Goal: Answer question/provide support: Share knowledge or assist other users

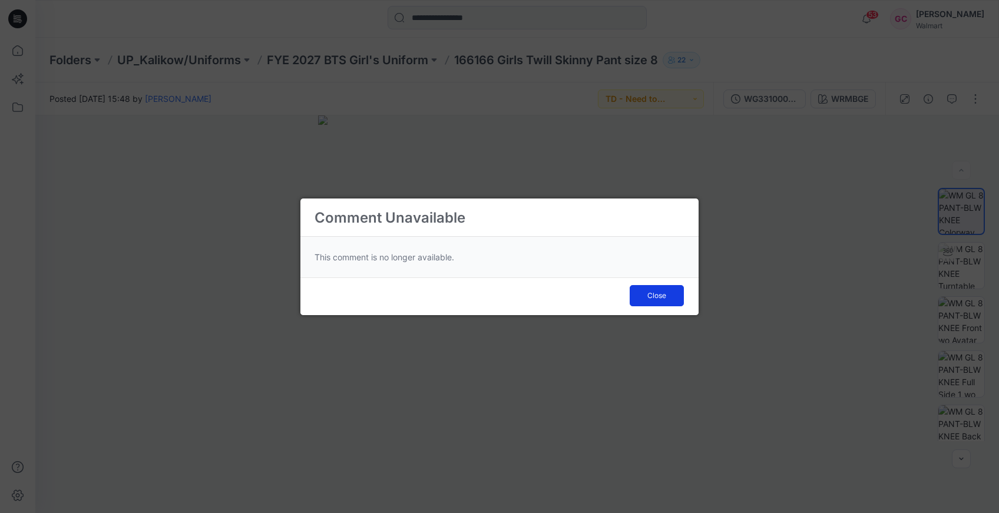
click at [654, 296] on span "Close" at bounding box center [656, 295] width 19 height 11
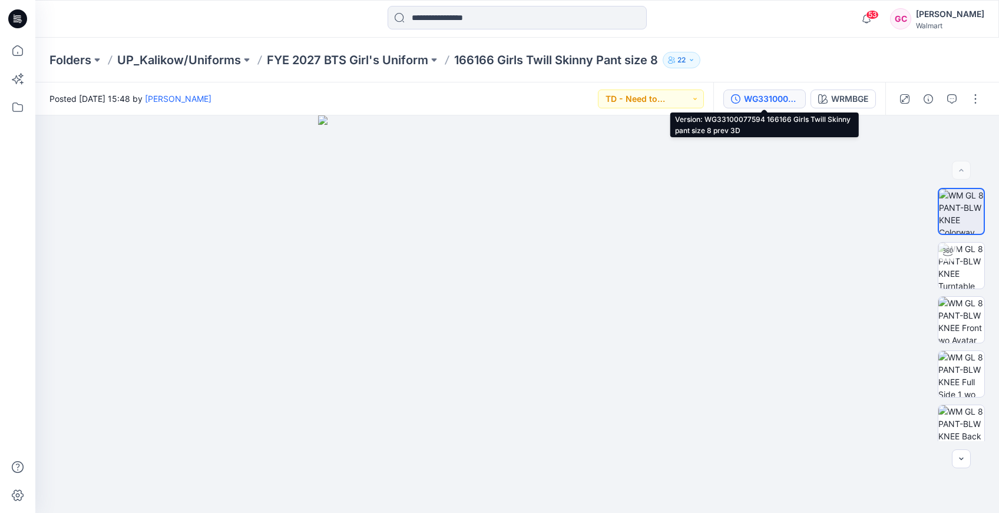
click at [758, 95] on div "WG33100077594 166166 Girls Twill Skinny pant size 8 prev 3D" at bounding box center [771, 98] width 54 height 13
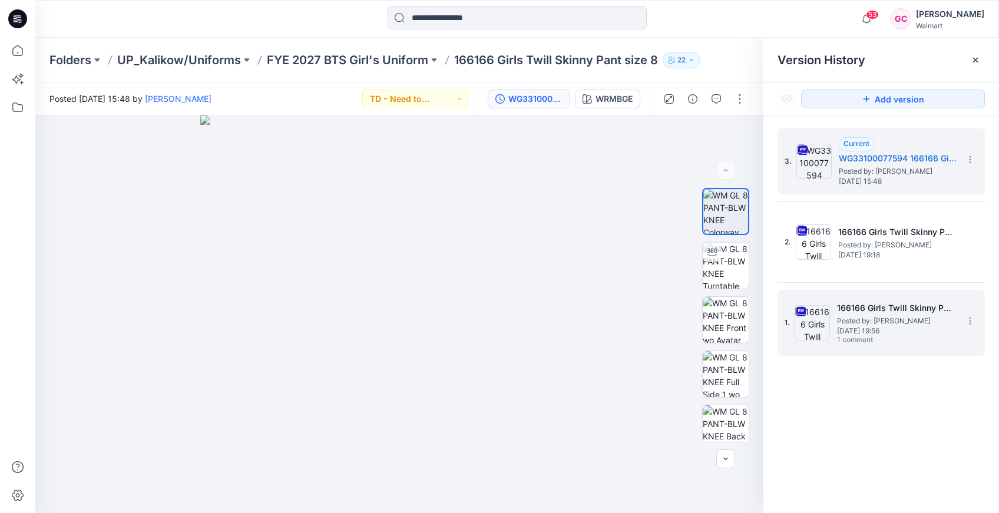
click at [858, 327] on span "[DATE] 19:56" at bounding box center [896, 331] width 118 height 8
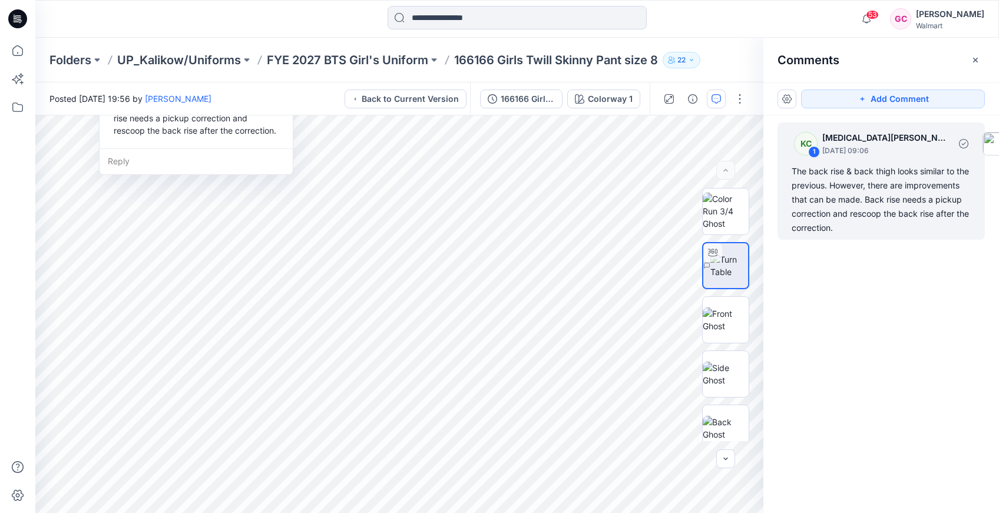
click at [904, 226] on div "The back rise & back thigh looks similar to the previous. However, there are im…" at bounding box center [880, 199] width 179 height 71
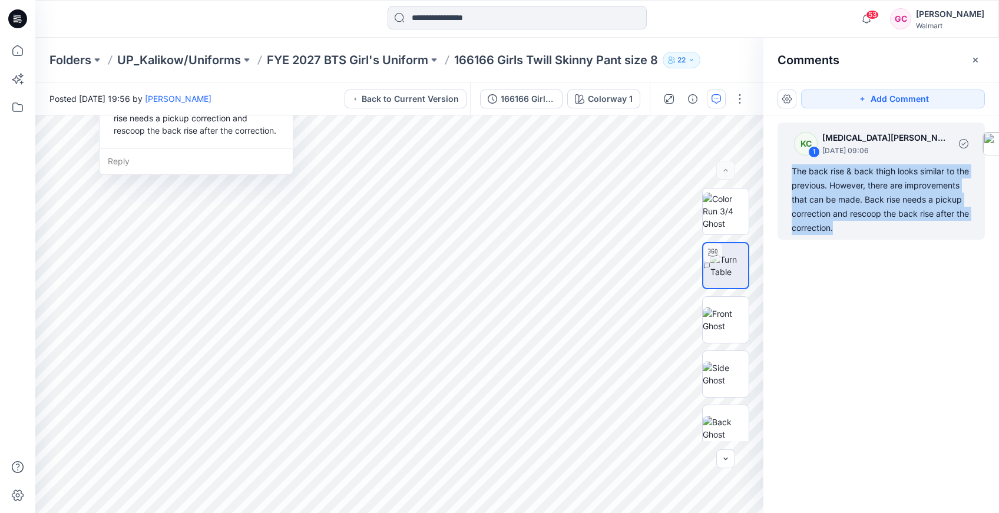
drag, startPoint x: 909, startPoint y: 230, endPoint x: 790, endPoint y: 170, distance: 133.5
click at [790, 170] on div "KC 1 [MEDICAL_DATA][PERSON_NAME] [DATE] 09:06 The back rise & back thigh looks …" at bounding box center [880, 180] width 207 height 117
copy div "The back rise & back thigh looks similar to the previous. However, there are im…"
click at [881, 334] on div "KC 1 [MEDICAL_DATA][PERSON_NAME] [DATE] 09:06 The back rise & back thigh looks …" at bounding box center [881, 292] width 236 height 354
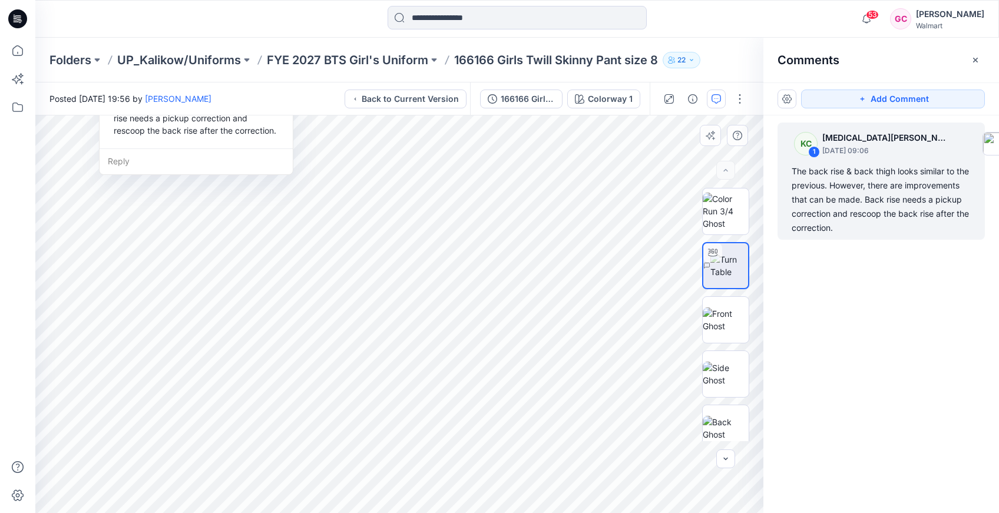
click at [133, 162] on div "Reply" at bounding box center [196, 161] width 193 height 26
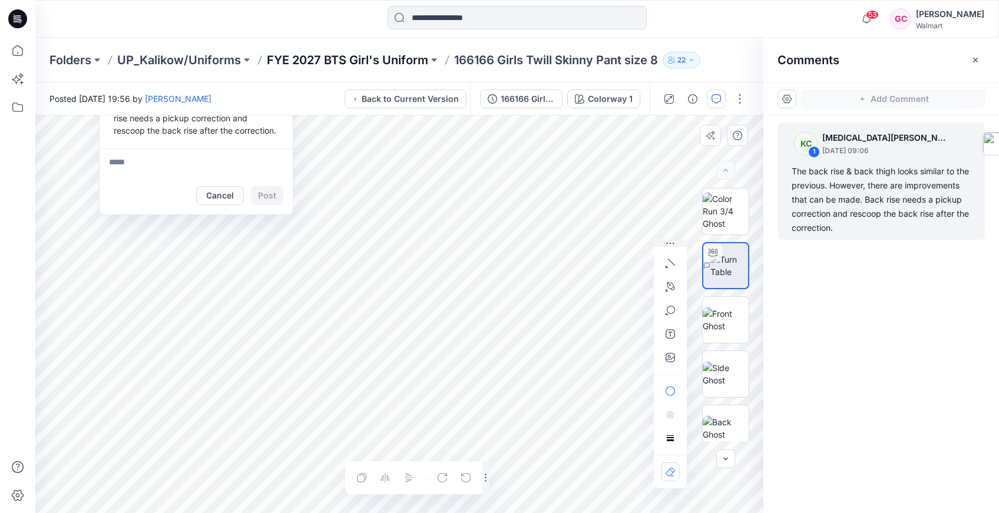
click at [361, 64] on p "FYE 2027 BTS Girl's Uniform" at bounding box center [347, 60] width 161 height 16
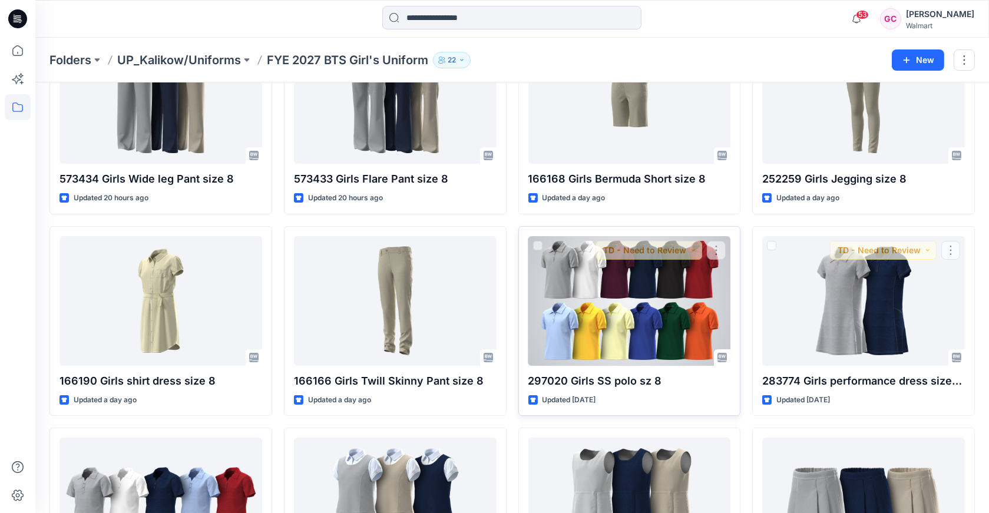
scroll to position [131, 0]
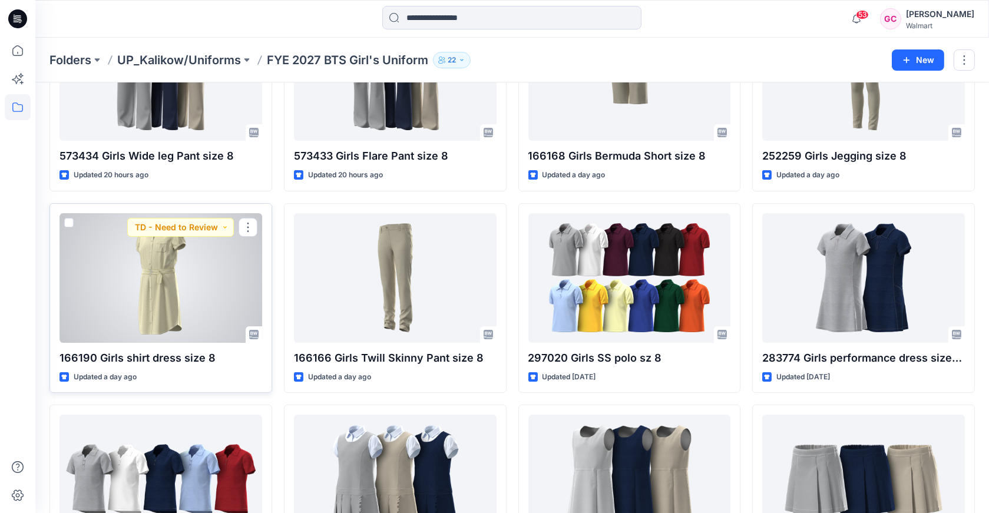
click at [141, 305] on div at bounding box center [160, 278] width 203 height 130
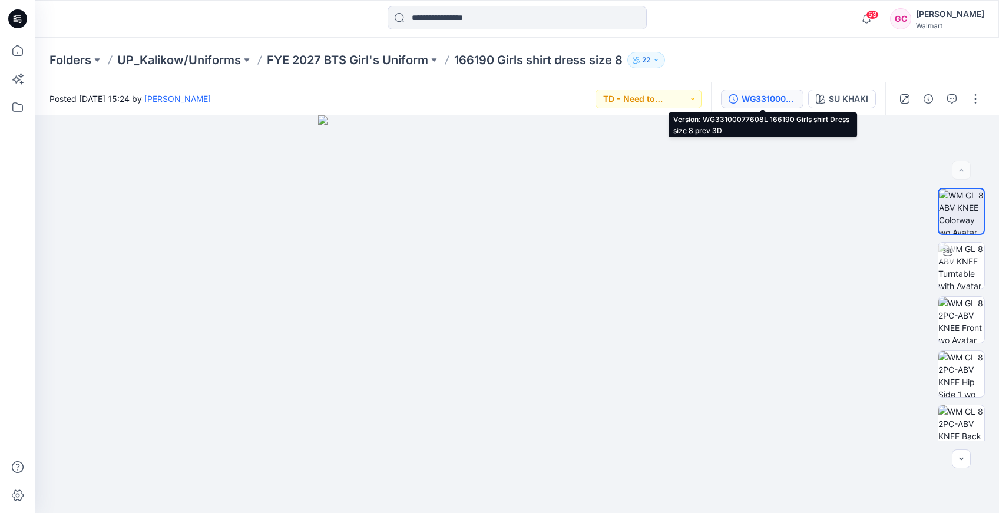
click at [757, 94] on div "WG33100077608L 166190 Girls shirt Dress size 8 prev 3D" at bounding box center [768, 98] width 54 height 13
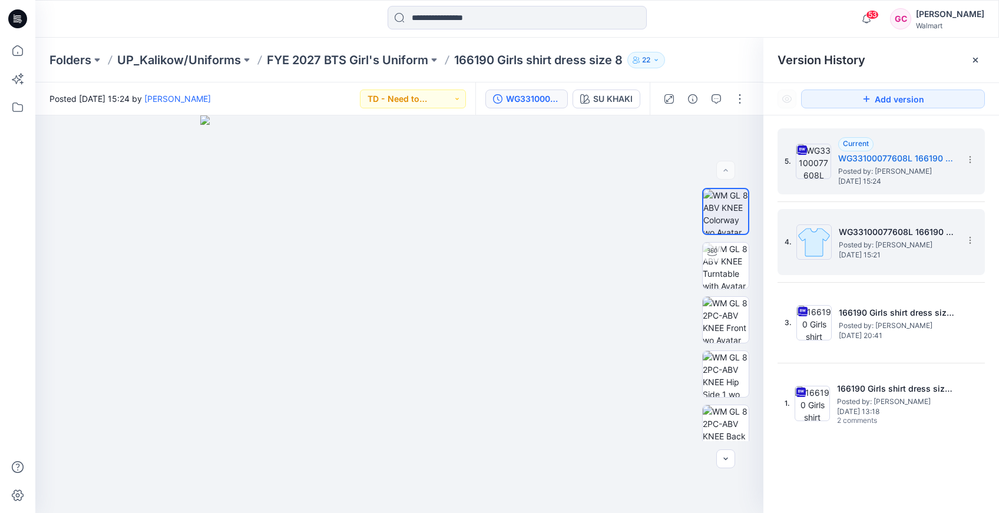
click at [883, 237] on h5 "WG33100077608L 166190 Girls shirt Dress size 8 prev 3D" at bounding box center [898, 232] width 118 height 14
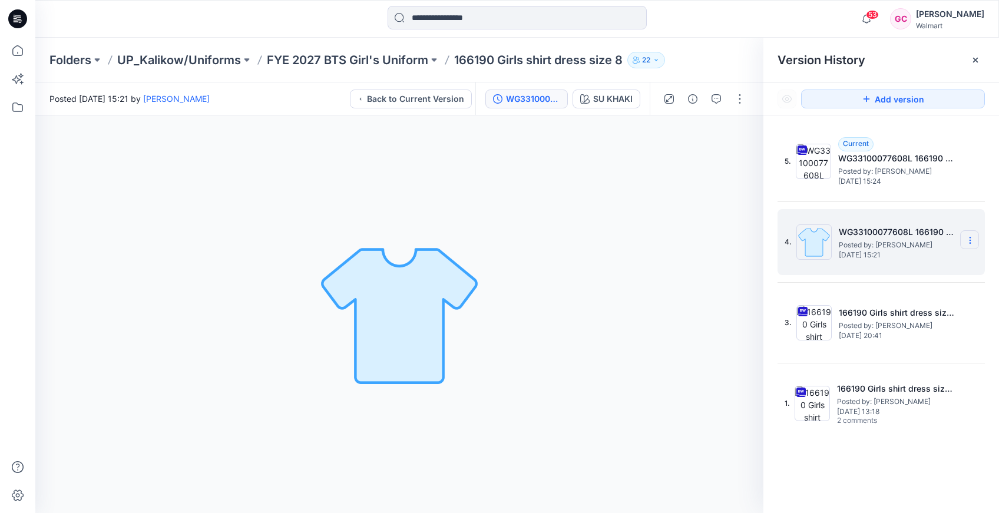
click at [970, 240] on icon at bounding box center [969, 240] width 9 height 9
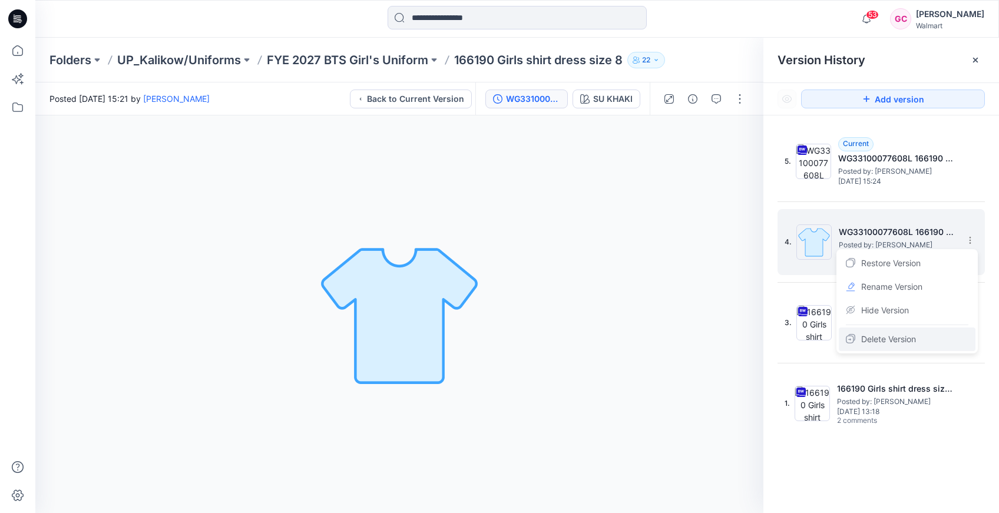
click at [883, 342] on span "Delete Version" at bounding box center [888, 339] width 55 height 14
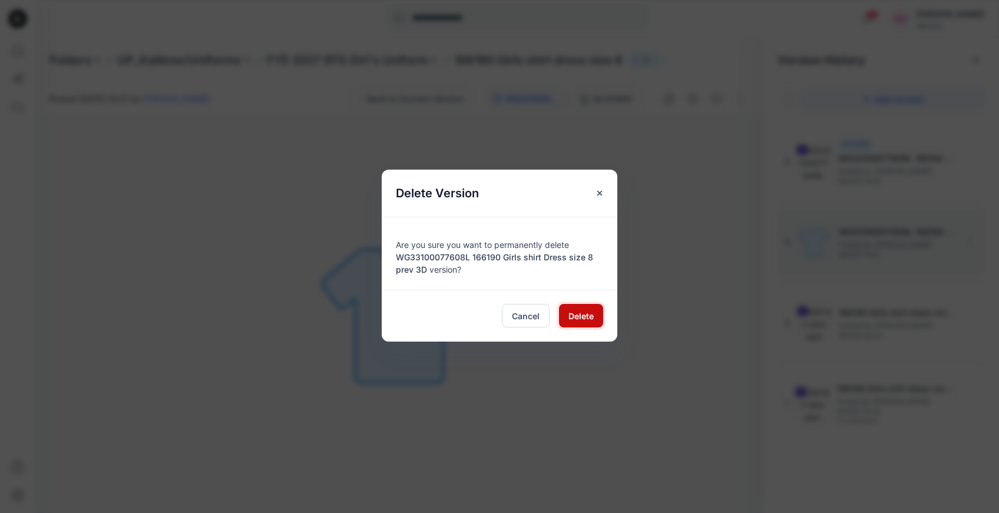
click at [572, 309] on button "Delete" at bounding box center [581, 316] width 44 height 24
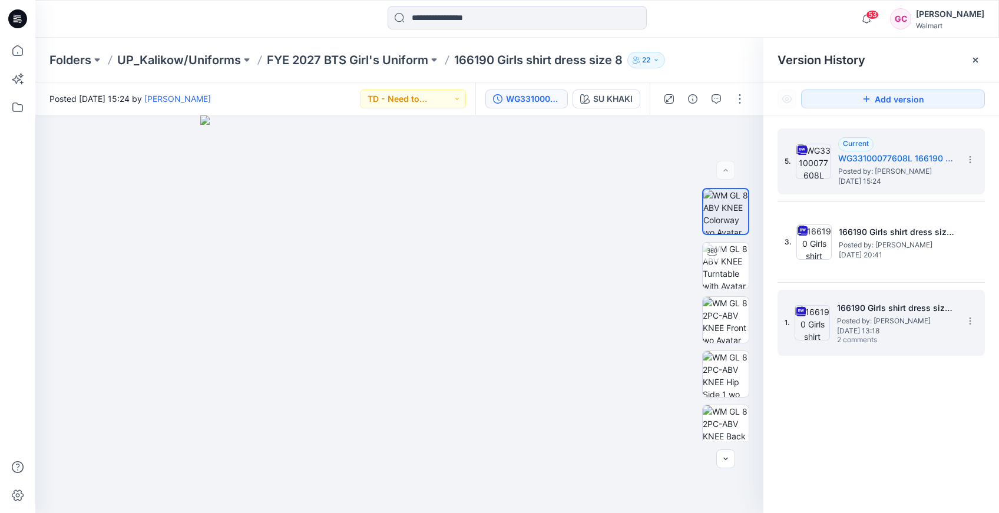
click at [868, 320] on span "Posted by: [PERSON_NAME]" at bounding box center [896, 321] width 118 height 12
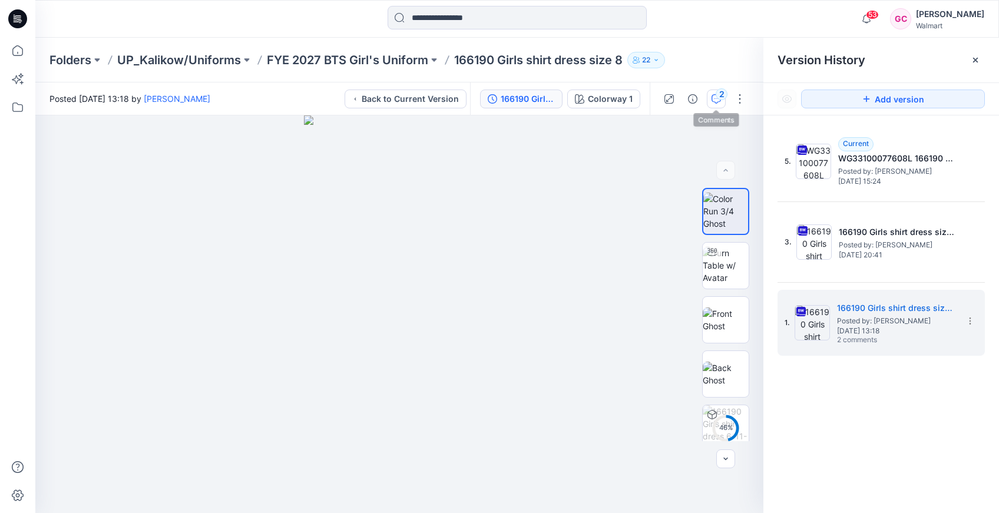
click at [718, 98] on div "2" at bounding box center [721, 94] width 12 height 12
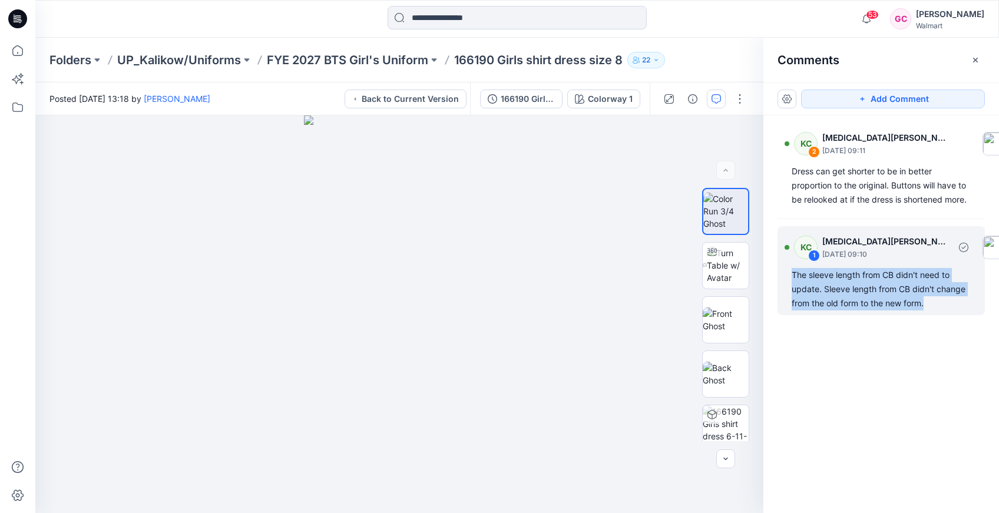
drag, startPoint x: 926, startPoint y: 306, endPoint x: 791, endPoint y: 274, distance: 138.4
click at [791, 274] on div "The sleeve length from CB didn't need to update. Sleeve length from CB didn't c…" at bounding box center [880, 289] width 179 height 42
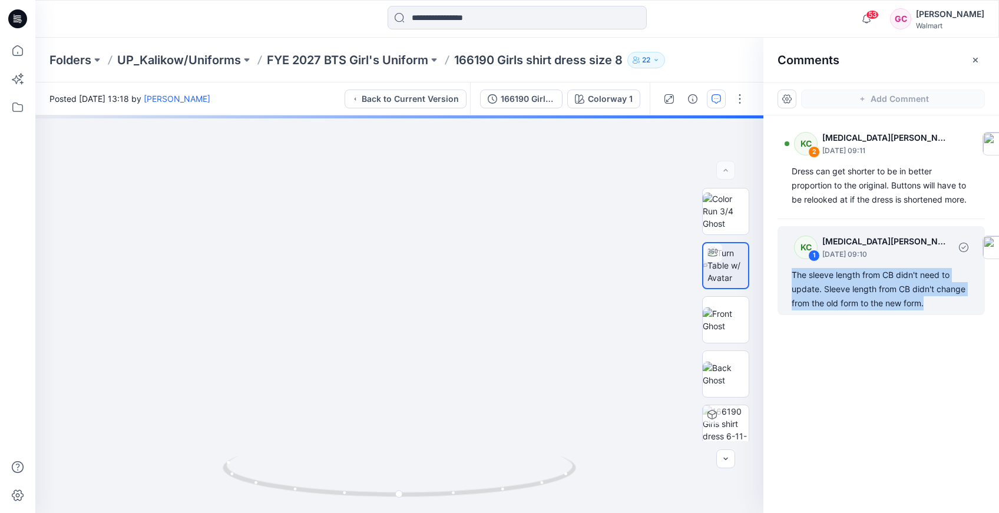
copy div "The sleeve length from CB didn't need to update. Sleeve length from CB didn't c…"
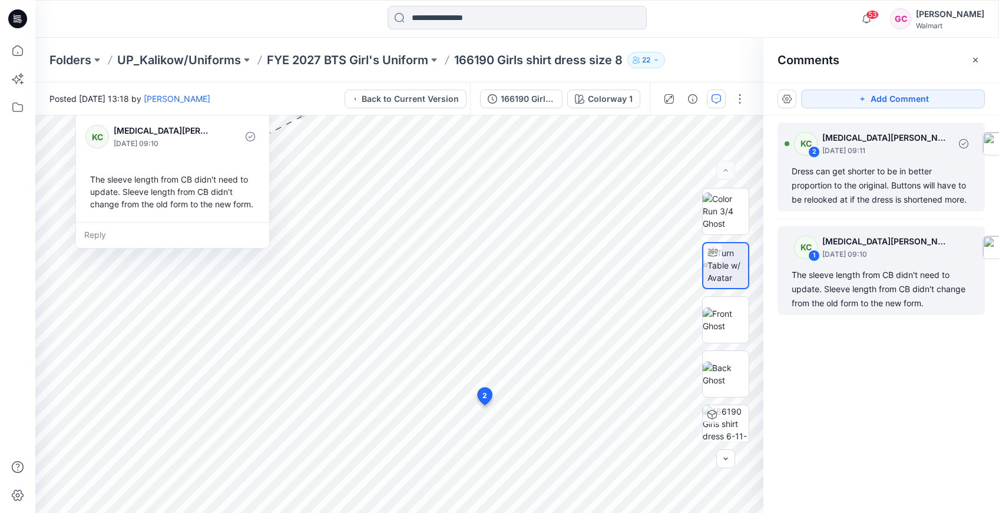
click at [893, 184] on div "Dress can get shorter to be in better proportion to the original. Buttons will …" at bounding box center [880, 185] width 179 height 42
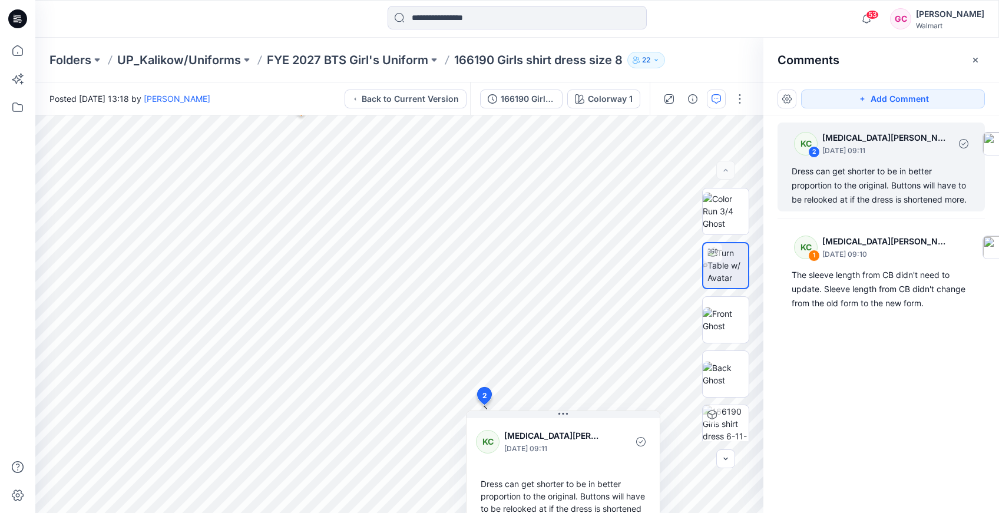
click at [850, 180] on div "Dress can get shorter to be in better proportion to the original. Buttons will …" at bounding box center [880, 185] width 179 height 42
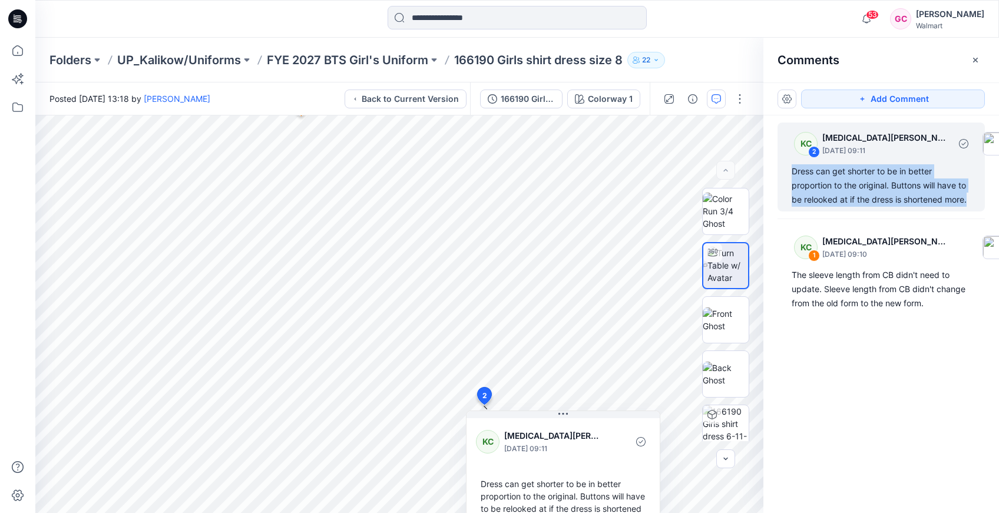
drag, startPoint x: 791, startPoint y: 170, endPoint x: 975, endPoint y: 206, distance: 186.6
click at [975, 206] on div "KC 2 [MEDICAL_DATA][PERSON_NAME] [DATE] 09:11 Dress can get shorter to be in be…" at bounding box center [880, 166] width 207 height 89
copy div "Dress can get shorter to be in better proportion to the original. Buttons will …"
click at [344, 62] on p "FYE 2027 BTS Girl's Uniform" at bounding box center [347, 60] width 161 height 16
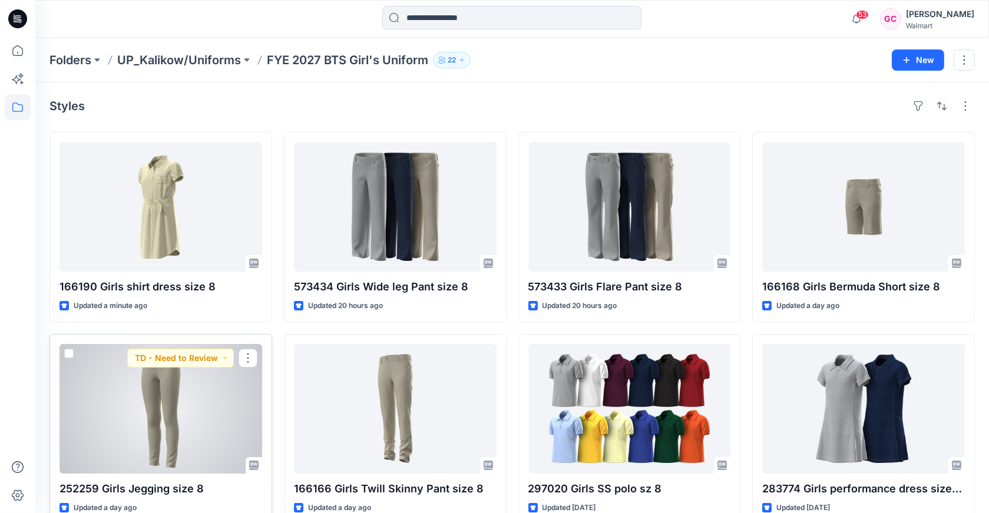
click at [182, 412] on div at bounding box center [160, 409] width 203 height 130
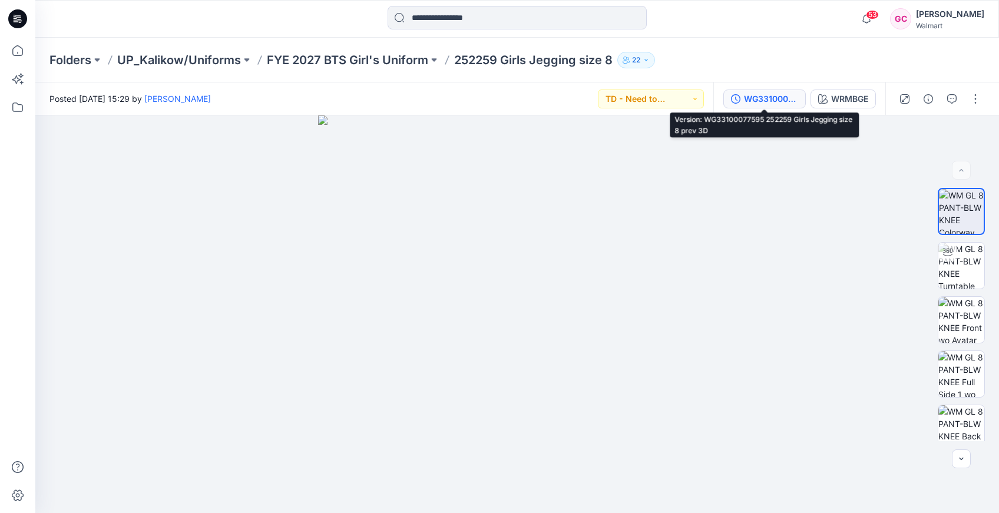
click at [767, 100] on div "WG33100077595 252259 Girls Jegging size 8 prev 3D" at bounding box center [771, 98] width 54 height 13
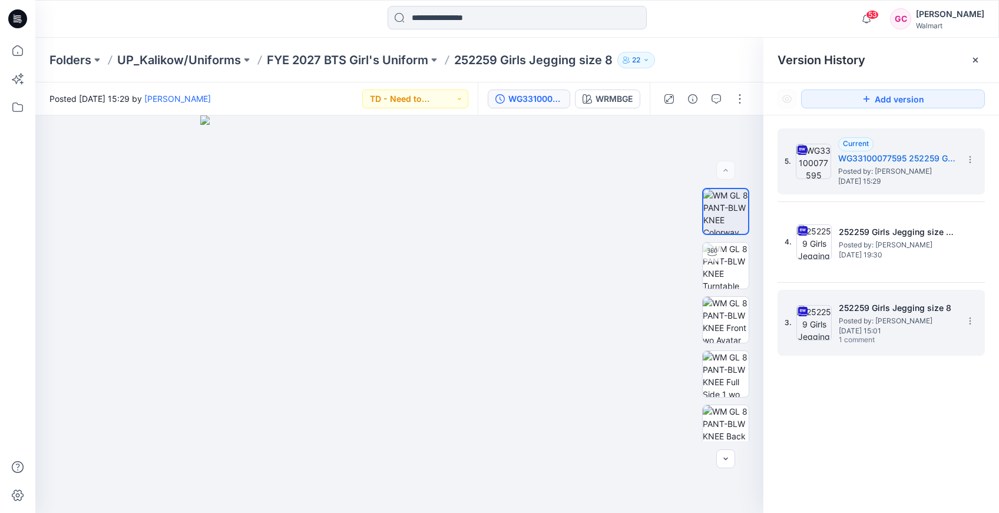
click at [877, 320] on span "Posted by: [PERSON_NAME]" at bounding box center [898, 321] width 118 height 12
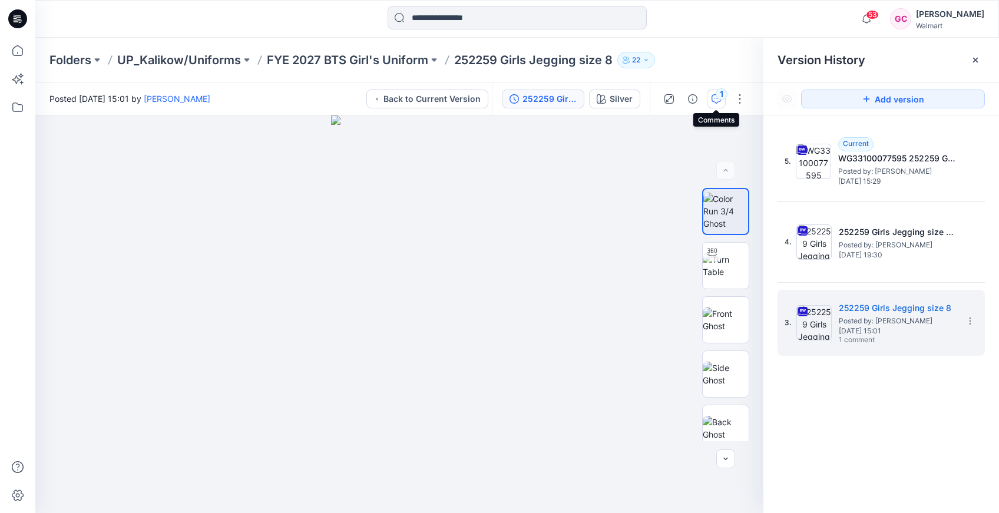
click at [717, 98] on div "1" at bounding box center [721, 94] width 12 height 12
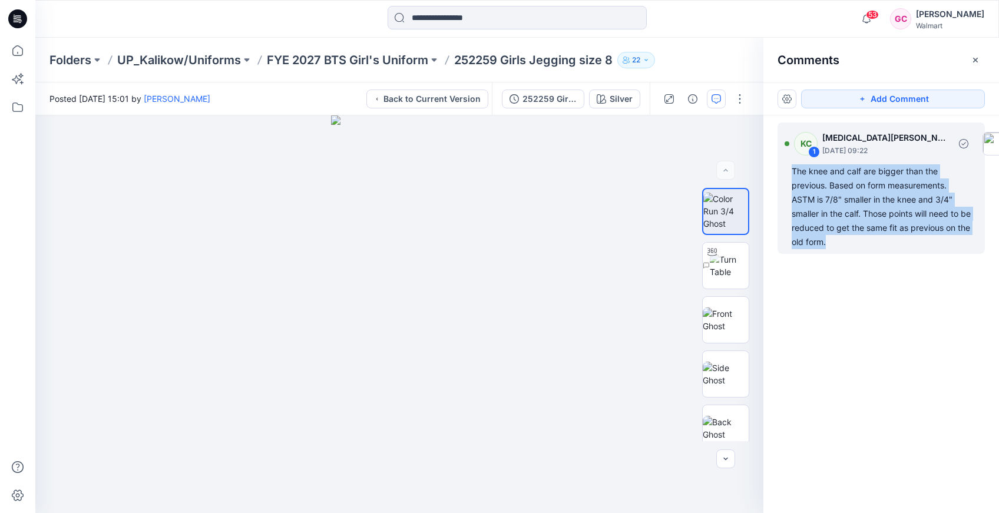
drag, startPoint x: 843, startPoint y: 241, endPoint x: 781, endPoint y: 173, distance: 92.1
click at [781, 173] on div "KC 1 [MEDICAL_DATA][PERSON_NAME] [DATE] 09:22 The knee and calf are bigger than…" at bounding box center [880, 187] width 207 height 131
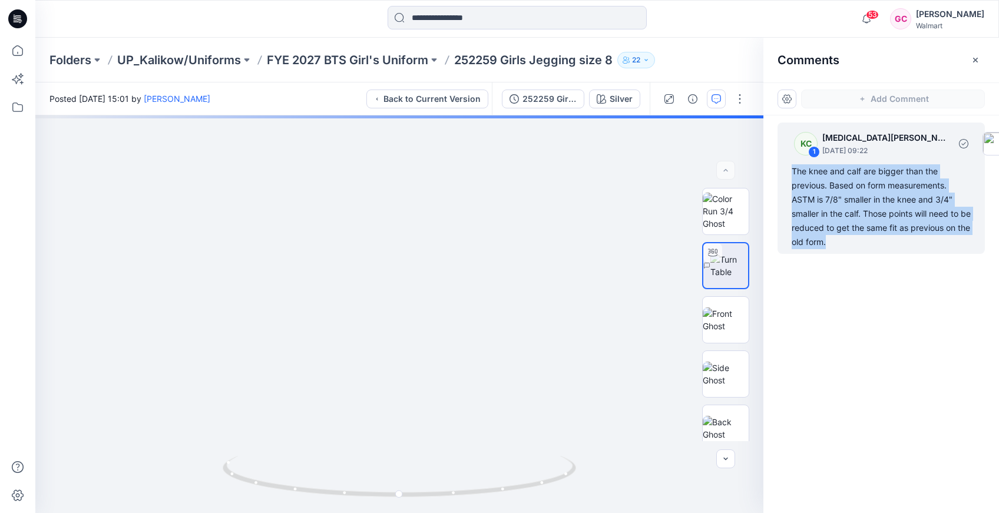
copy div "The knee and calf are bigger than the previous. Based on form measurements. AST…"
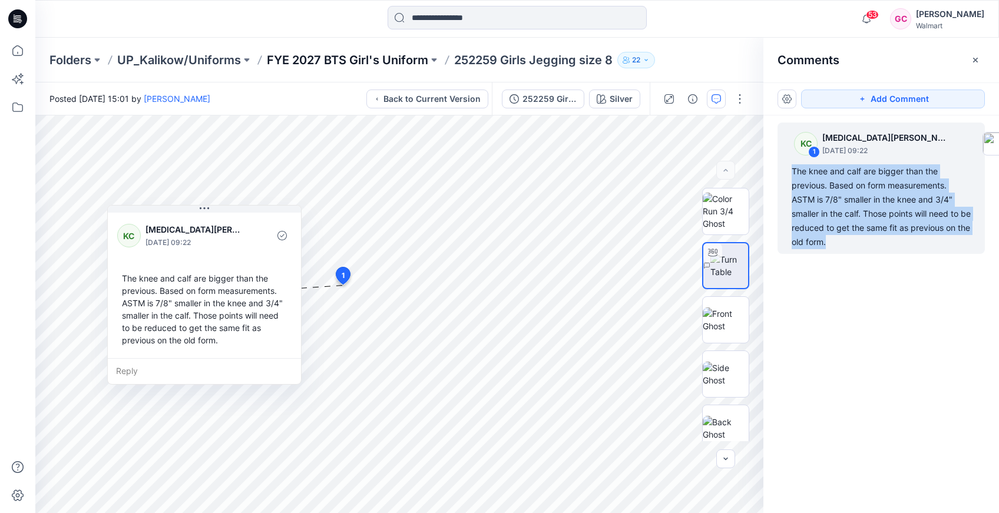
click at [289, 62] on p "FYE 2027 BTS Girl's Uniform" at bounding box center [347, 60] width 161 height 16
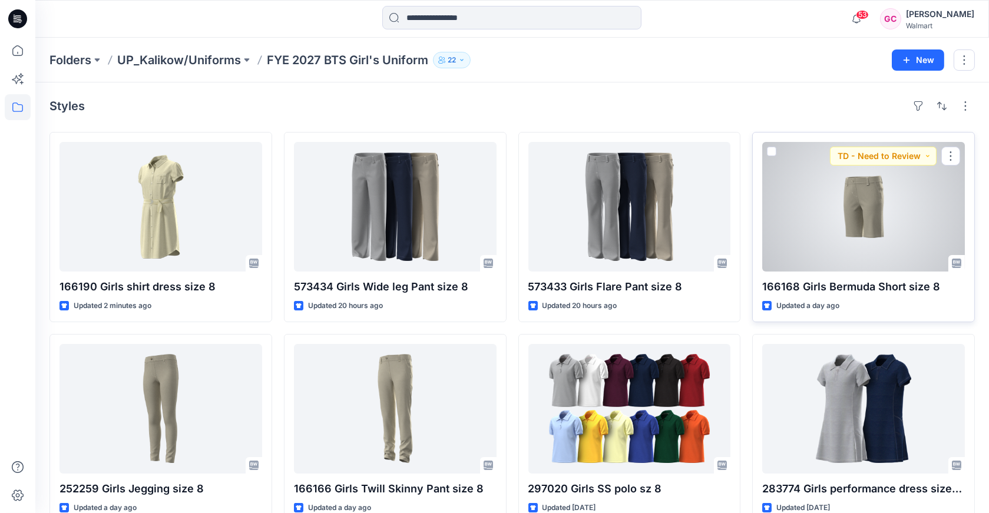
click at [864, 220] on div at bounding box center [863, 207] width 203 height 130
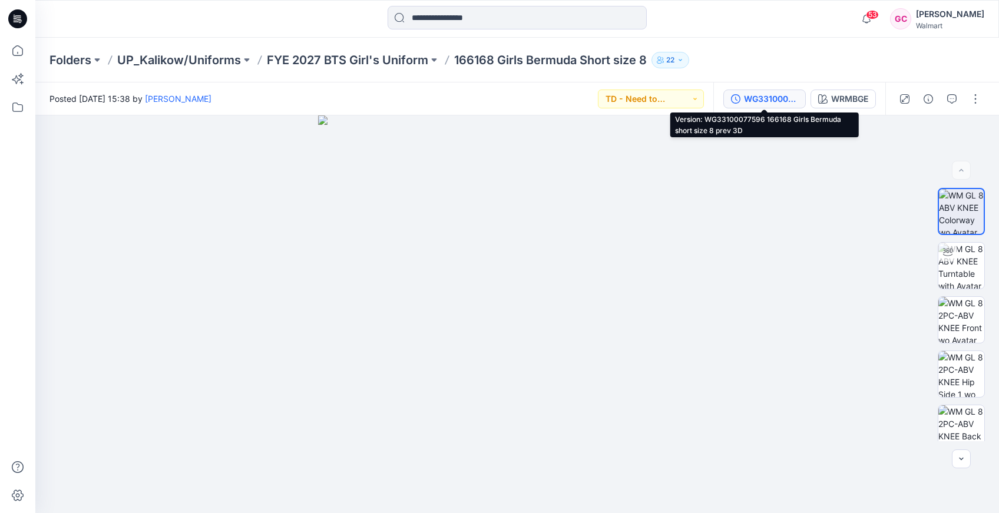
click at [753, 98] on div "WG33100077596 166168 Girls Bermuda short size 8 prev 3D" at bounding box center [771, 98] width 54 height 13
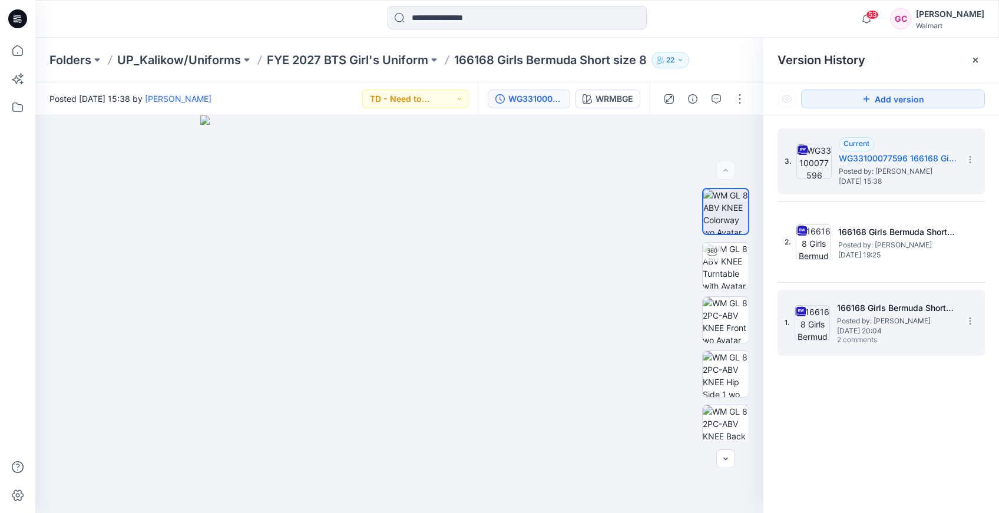
click at [848, 321] on span "Posted by: [PERSON_NAME]" at bounding box center [896, 321] width 118 height 12
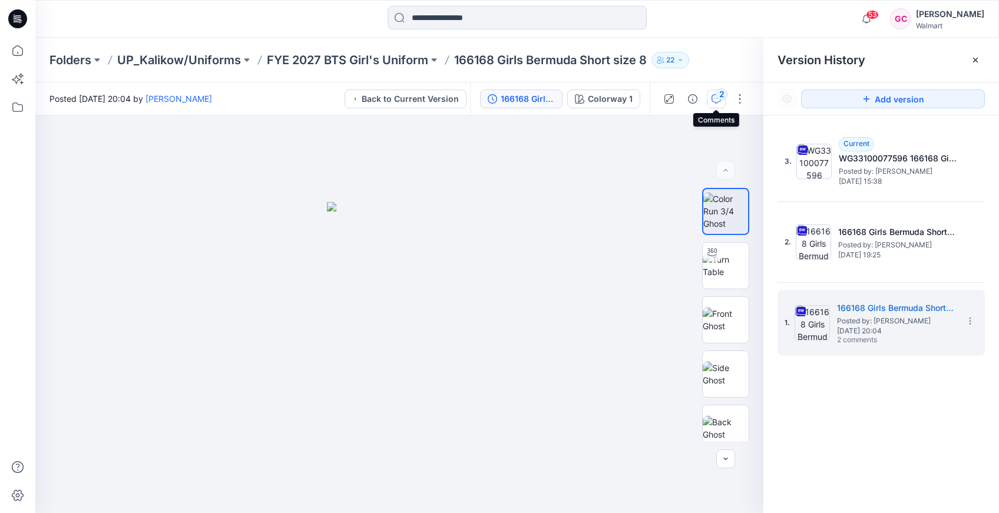
click at [717, 97] on div "2" at bounding box center [721, 94] width 12 height 12
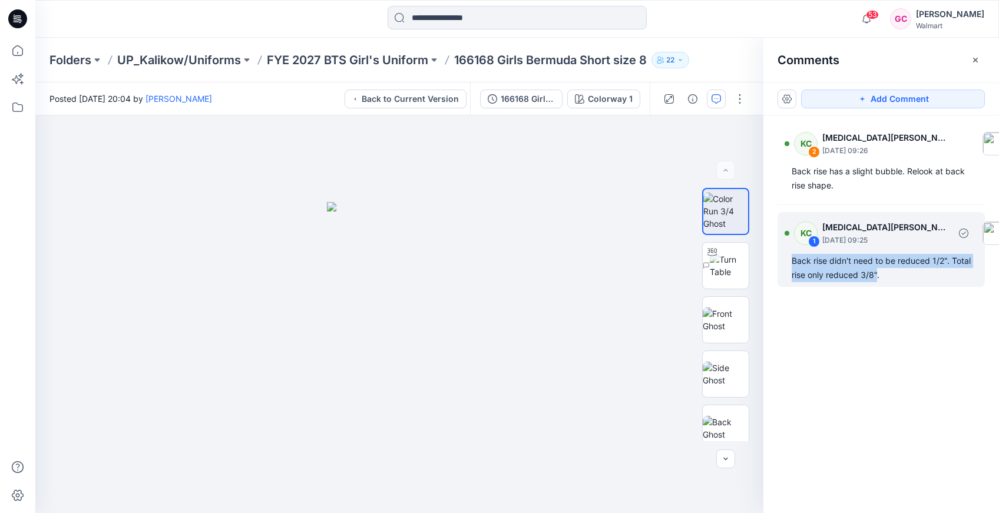
drag, startPoint x: 876, startPoint y: 277, endPoint x: 787, endPoint y: 263, distance: 90.5
click at [787, 263] on div "KC 1 [MEDICAL_DATA][PERSON_NAME] [DATE] 09:25 Back rise didn't need to be reduc…" at bounding box center [880, 249] width 207 height 75
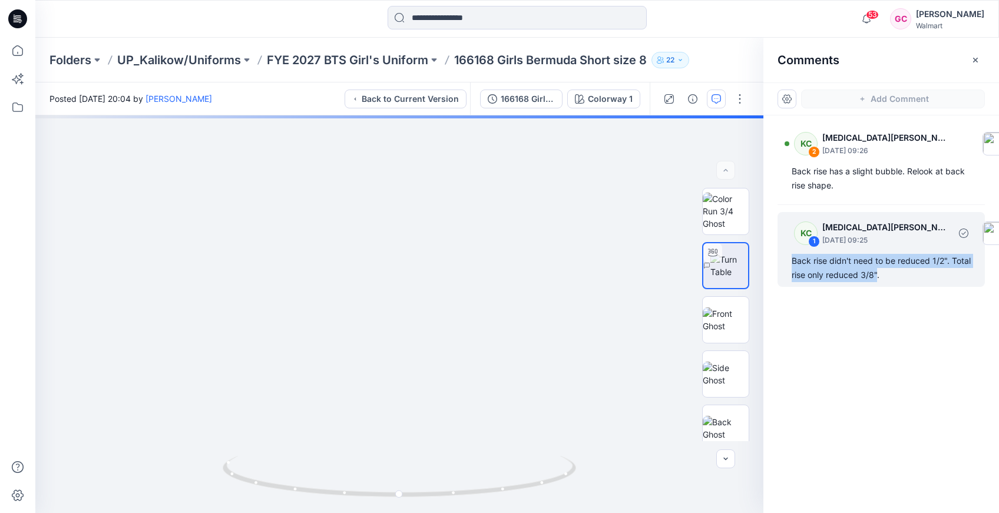
copy div "Back rise didn't need to be reduced 1/2". Total rise only reduced 3/8""
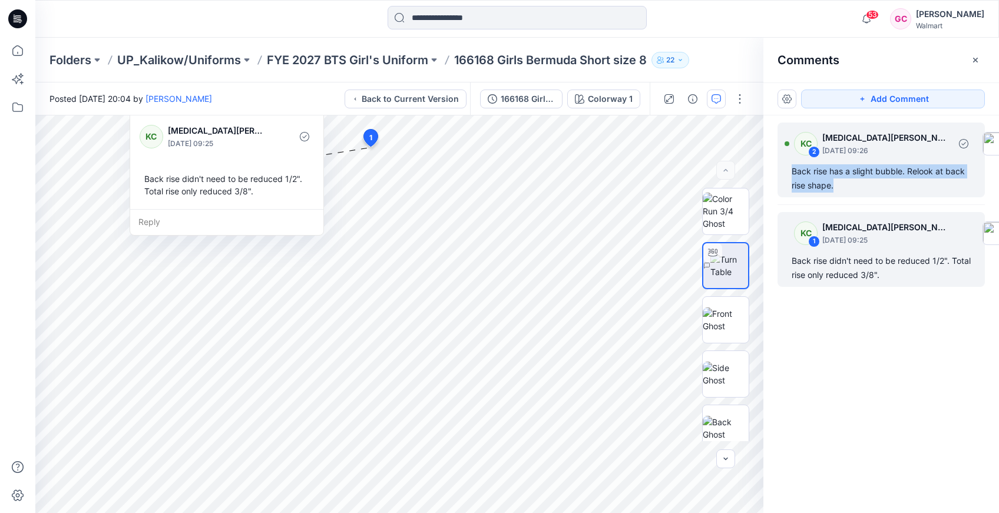
drag, startPoint x: 834, startPoint y: 187, endPoint x: 791, endPoint y: 170, distance: 45.7
click at [791, 170] on div "Back rise has a slight bubble. Relook at back rise shape." at bounding box center [880, 178] width 179 height 28
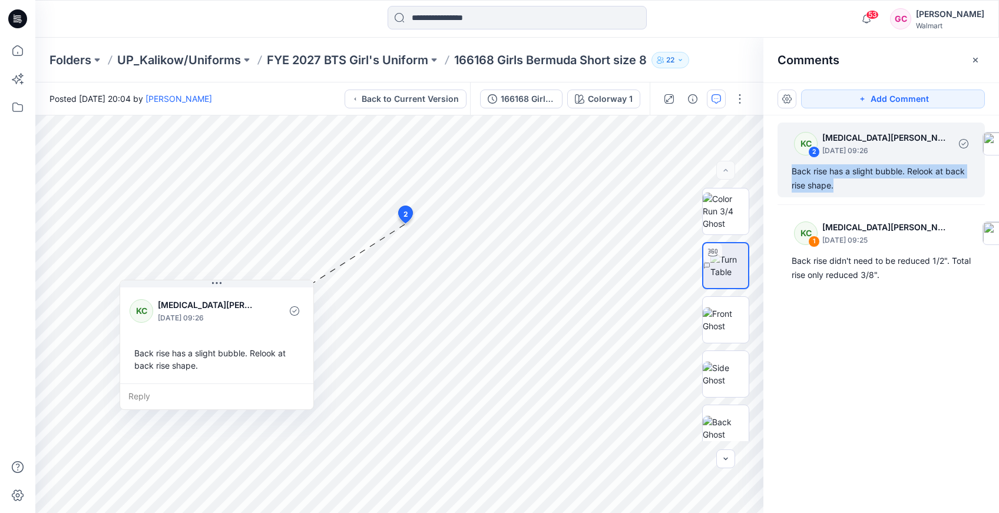
copy div "Back rise has a slight bubble. Relook at back rise shape."
click at [325, 55] on p "FYE 2027 BTS Girl's Uniform" at bounding box center [347, 60] width 161 height 16
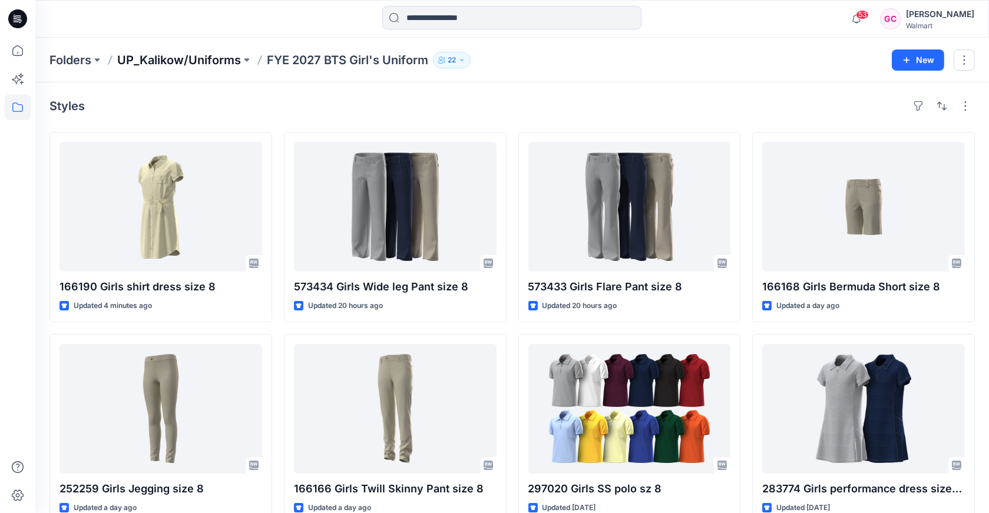
click at [199, 60] on p "UP_Kalikow/Uniforms" at bounding box center [179, 60] width 124 height 16
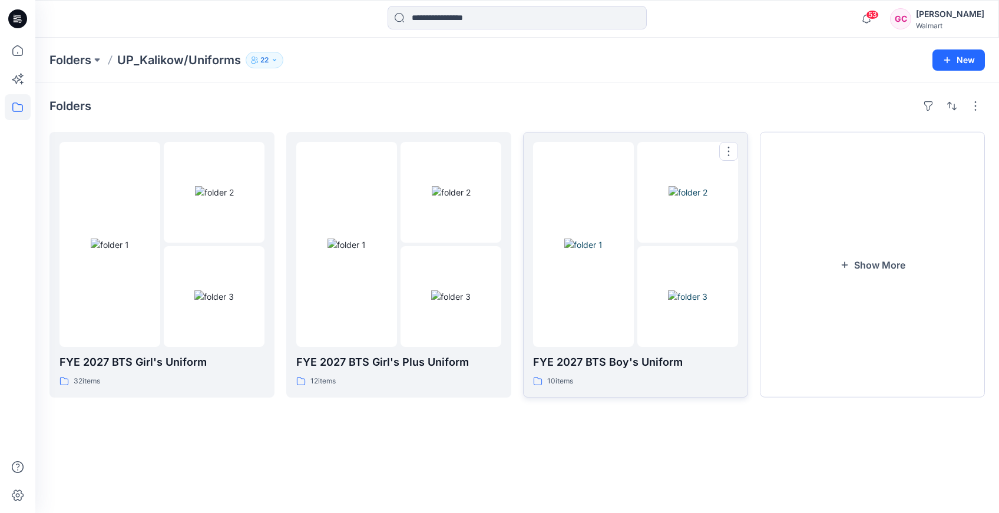
click at [602, 251] on img at bounding box center [583, 244] width 38 height 12
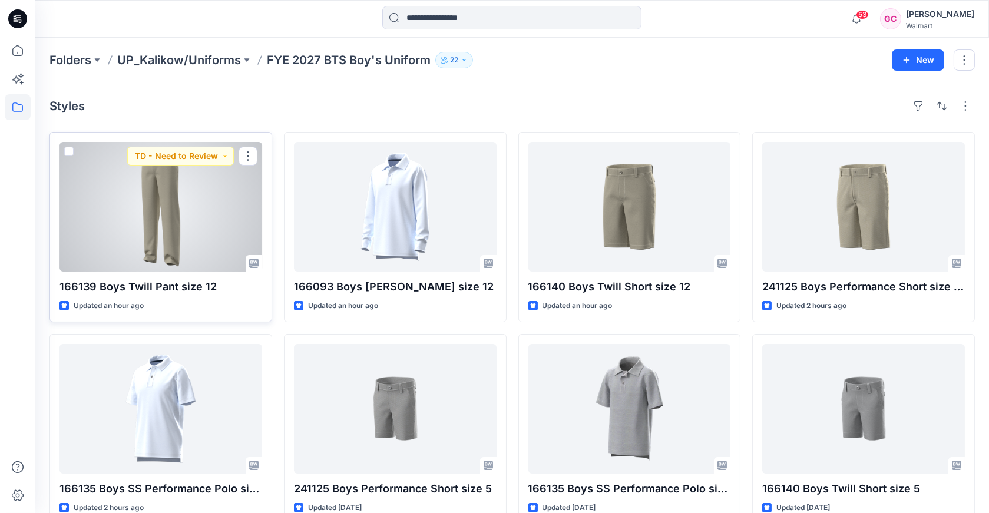
click at [179, 248] on div at bounding box center [160, 207] width 203 height 130
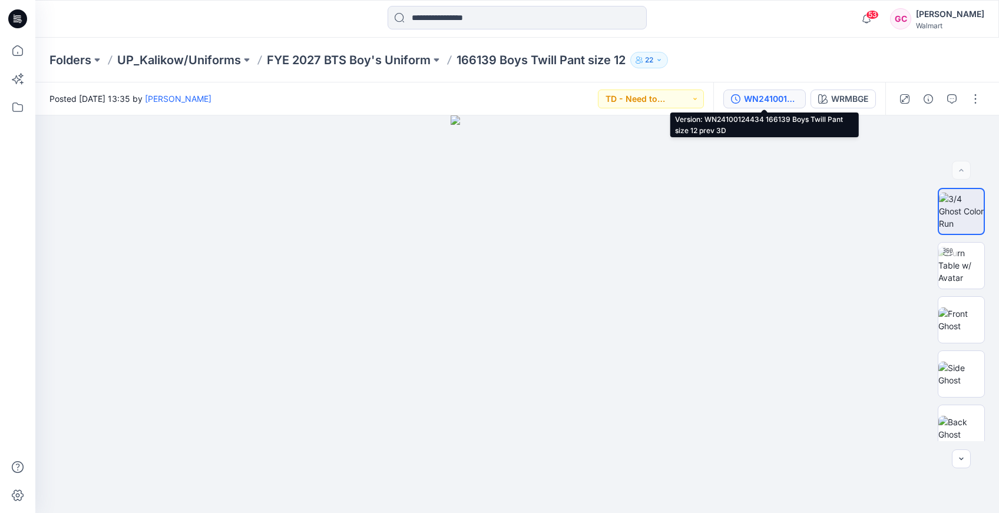
click at [770, 101] on div "WN24100124434 166139 Boys Twill Pant size 12 prev 3D" at bounding box center [771, 98] width 54 height 13
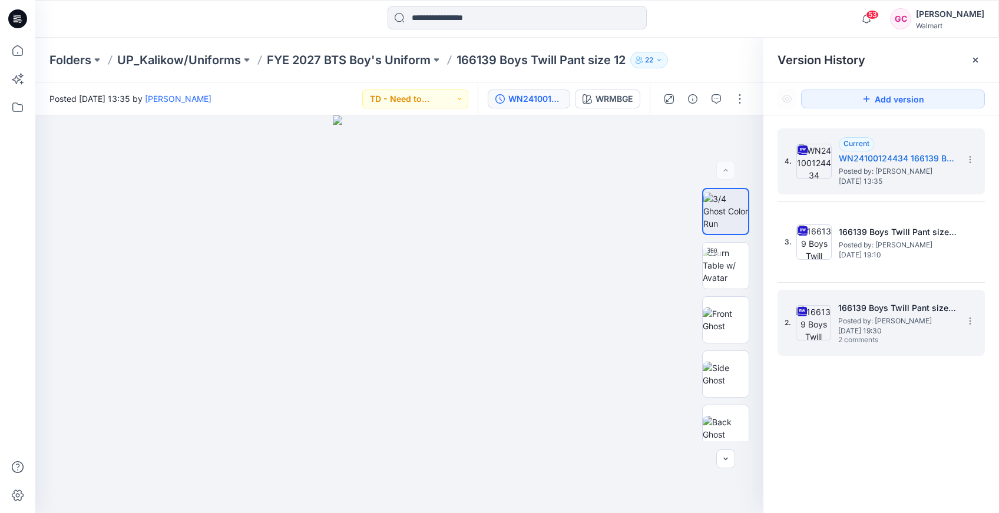
click at [916, 314] on h5 "166139 Boys Twill Pant size 12" at bounding box center [897, 308] width 118 height 14
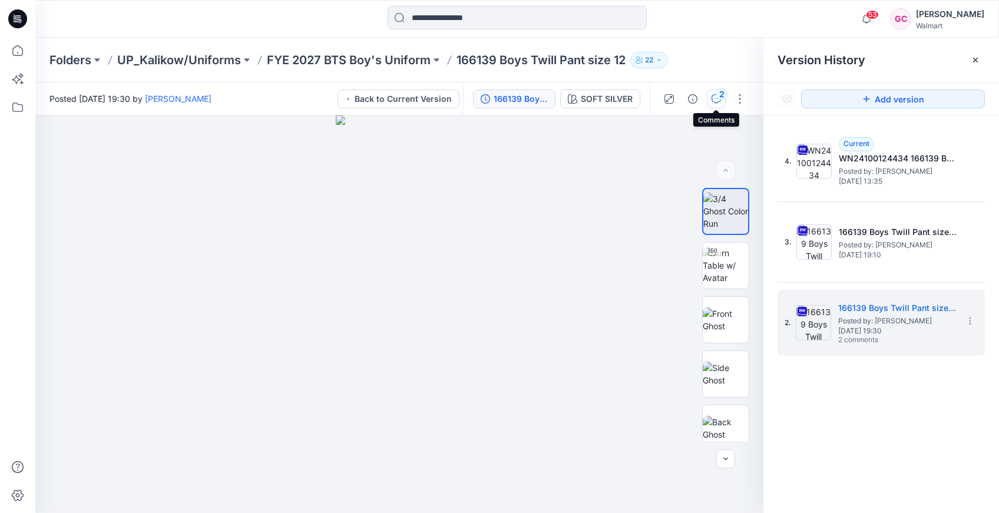
click at [718, 91] on div "2" at bounding box center [721, 94] width 12 height 12
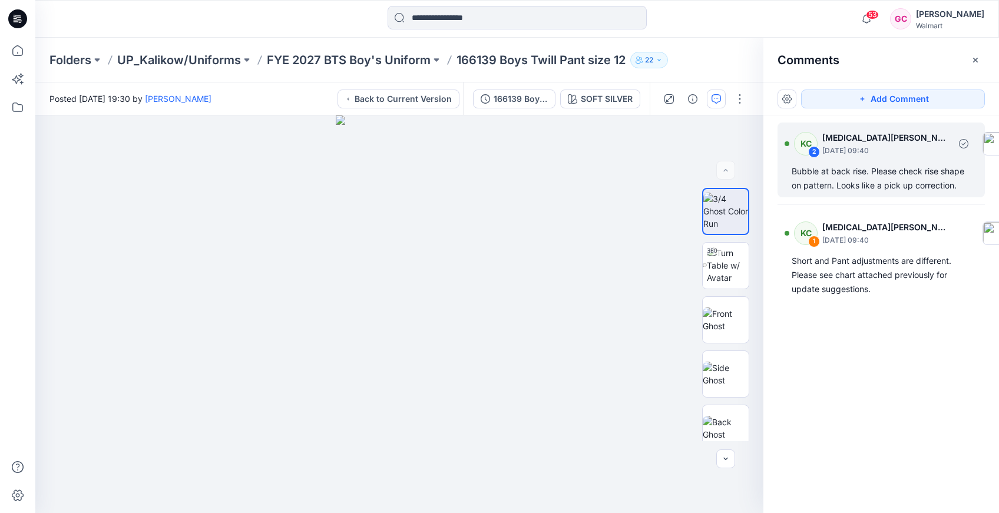
click at [878, 187] on div "Bubble at back rise. Please check rise shape on pattern. Looks like a pick up c…" at bounding box center [880, 178] width 179 height 28
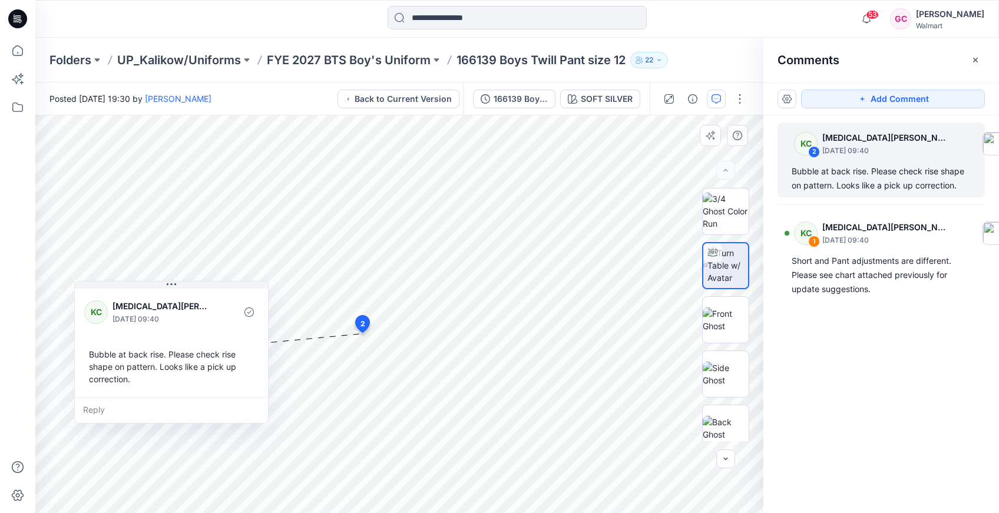
drag, startPoint x: 152, startPoint y: 396, endPoint x: 132, endPoint y: 381, distance: 24.7
click at [132, 381] on div "Bubble at back rise. Please check rise shape on pattern. Looks like a pick up c…" at bounding box center [171, 366] width 174 height 47
drag, startPoint x: 959, startPoint y: 187, endPoint x: 787, endPoint y: 168, distance: 172.4
click at [787, 168] on div "KC 2 [MEDICAL_DATA][PERSON_NAME] [DATE] 09:40 Bubble at back rise. Please check…" at bounding box center [880, 159] width 207 height 75
copy div "Bubble at back rise. Please check rise shape on pattern. Looks like a pick up c…"
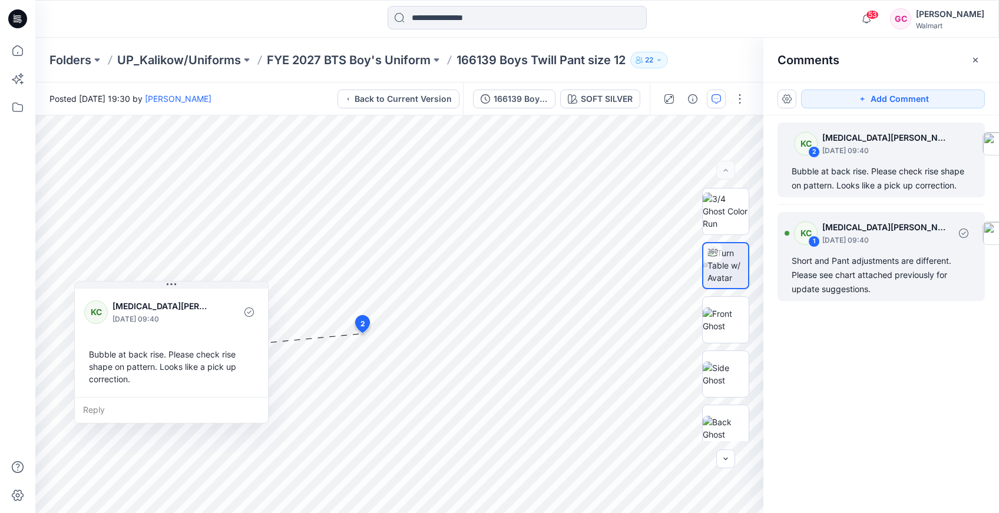
click at [847, 286] on div "Short and Pant adjustments are different. Please see chart attached previously …" at bounding box center [880, 275] width 179 height 42
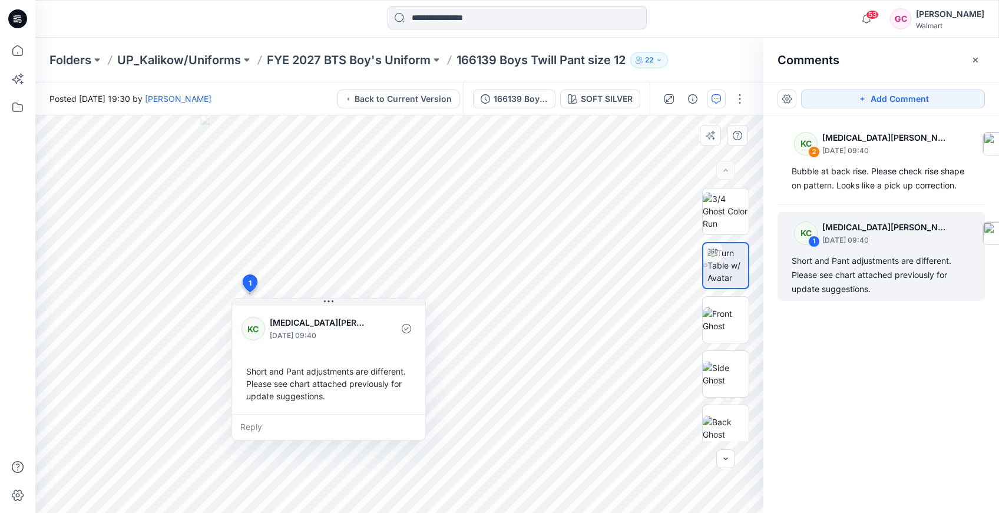
scroll to position [118, 0]
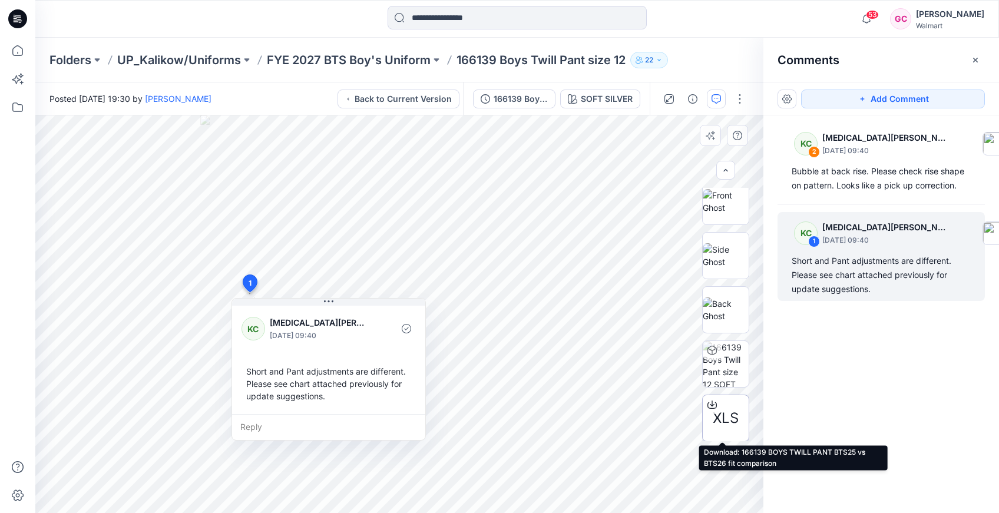
click at [723, 423] on span "XLS" at bounding box center [726, 417] width 26 height 21
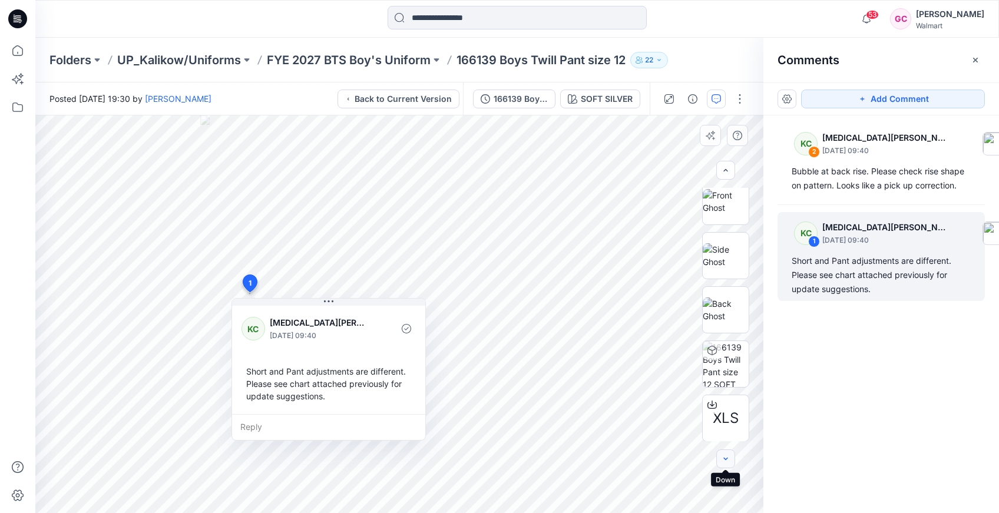
click at [726, 458] on icon "button" at bounding box center [725, 458] width 4 height 2
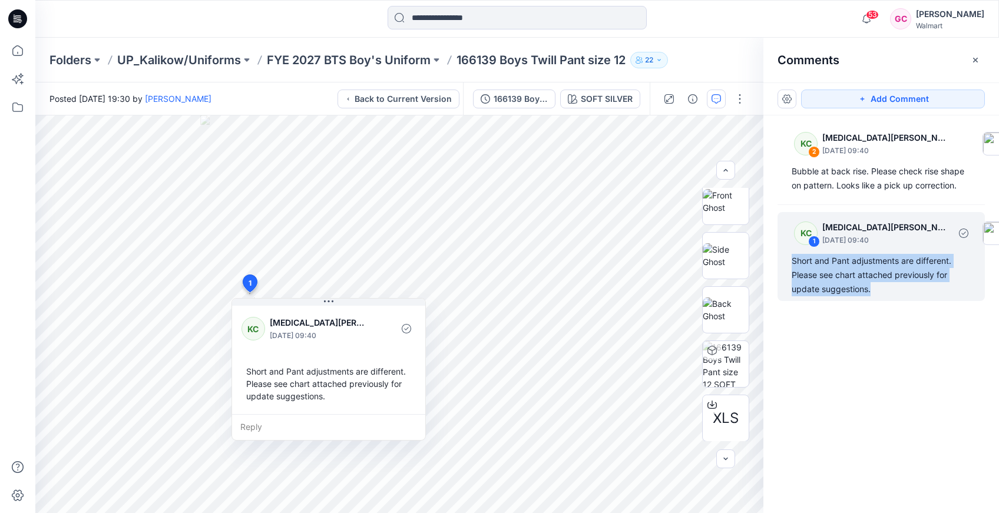
drag, startPoint x: 872, startPoint y: 289, endPoint x: 790, endPoint y: 259, distance: 86.6
click at [790, 259] on div "KC 1 [MEDICAL_DATA][PERSON_NAME] [DATE] 09:40 Short and Pant adjustments are di…" at bounding box center [880, 256] width 207 height 89
copy div "Short and Pant adjustments are different. Please see chart attached previously …"
click at [495, 97] on div "166139 Boys Twill Pant size 12" at bounding box center [520, 98] width 54 height 13
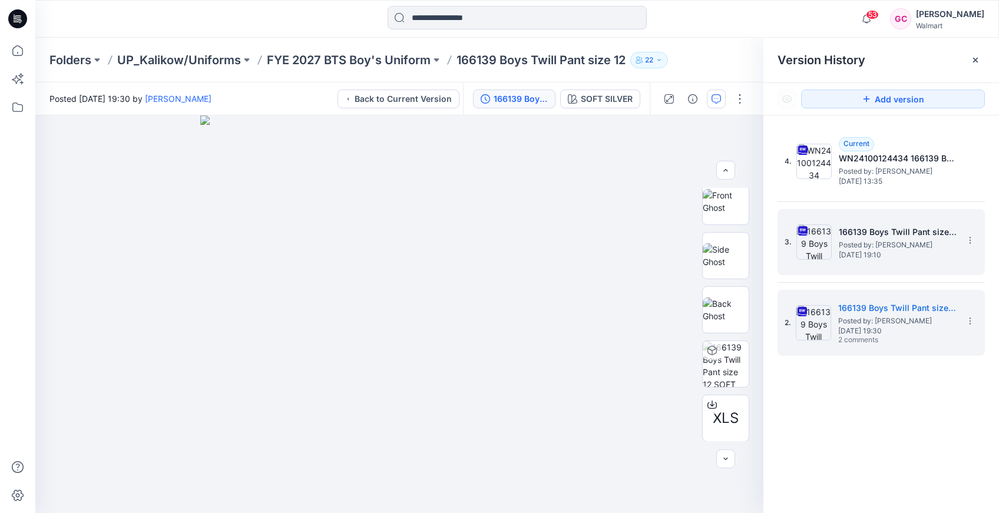
click at [884, 247] on span "Posted by: [PERSON_NAME]" at bounding box center [898, 245] width 118 height 12
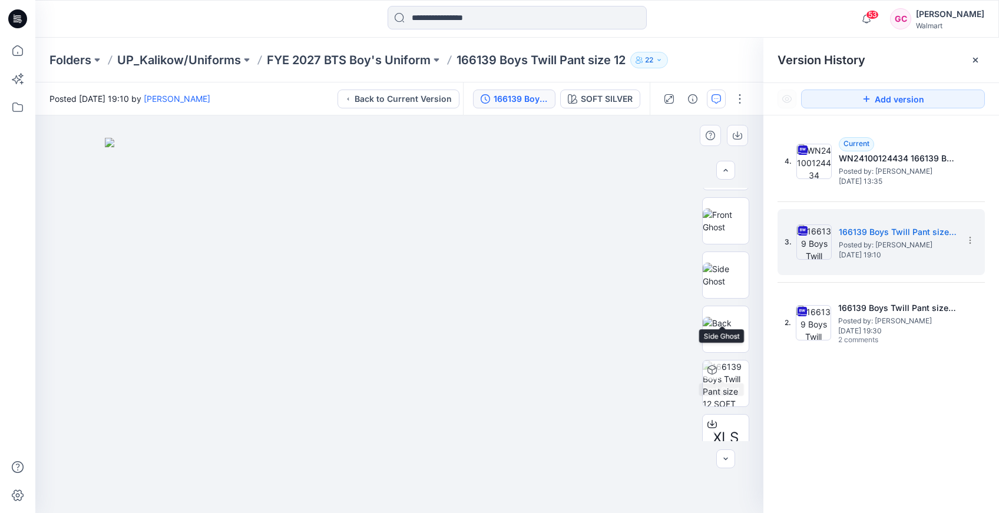
scroll to position [173, 0]
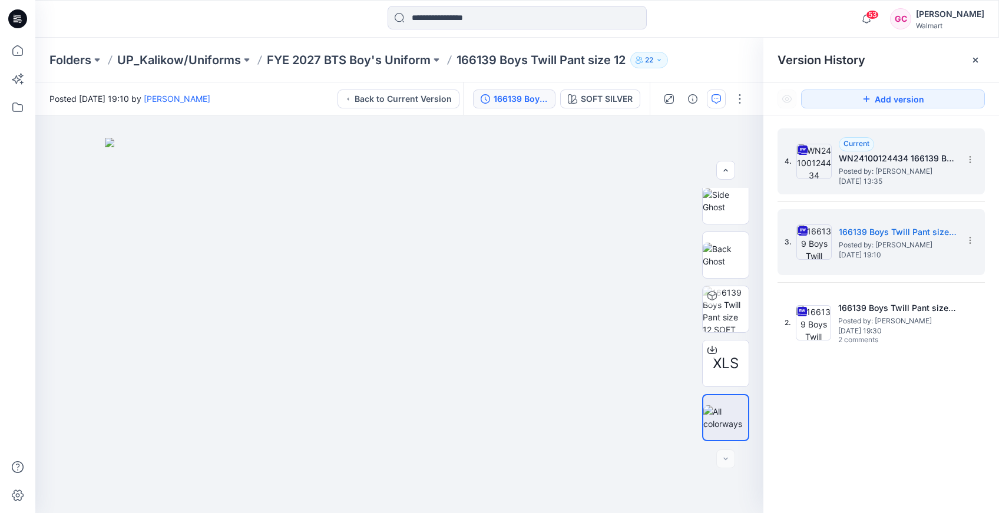
click at [885, 161] on h5 "WN24100124434 166139 Boys Twill Pant size 12 prev 3D" at bounding box center [898, 158] width 118 height 14
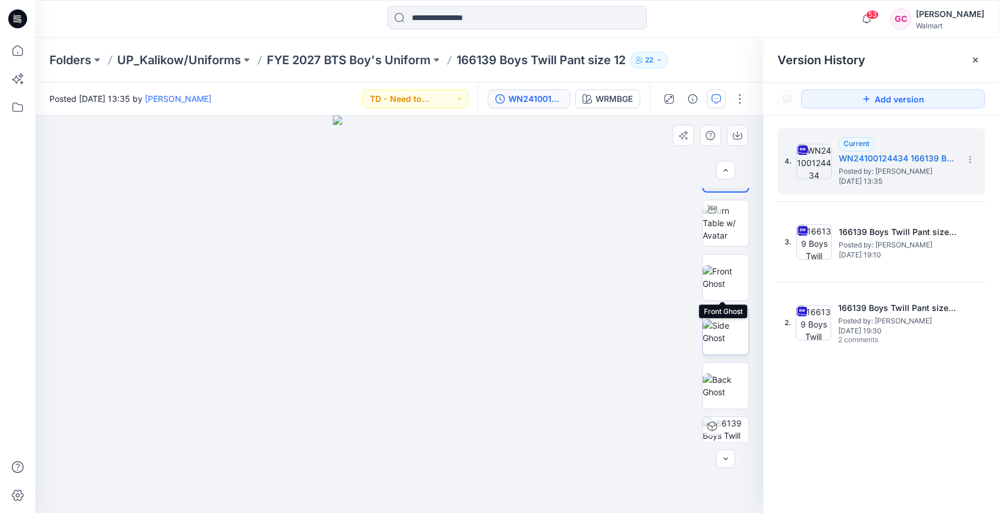
scroll to position [65, 0]
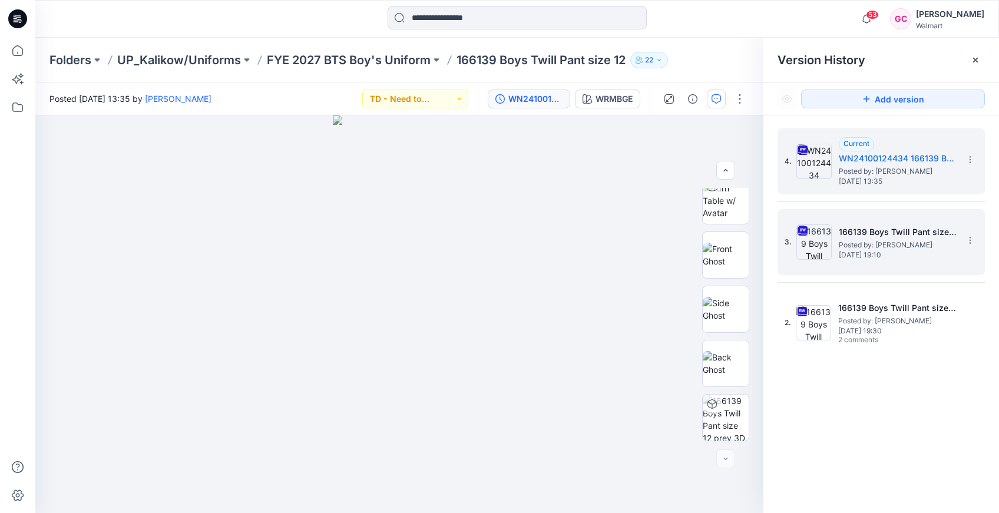
click at [858, 251] on span "[DATE] 19:10" at bounding box center [898, 255] width 118 height 8
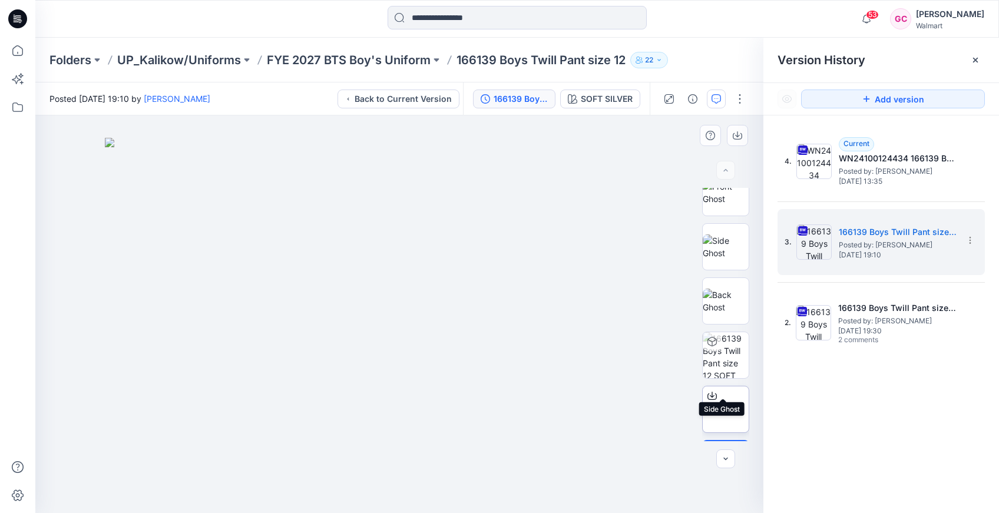
scroll to position [173, 0]
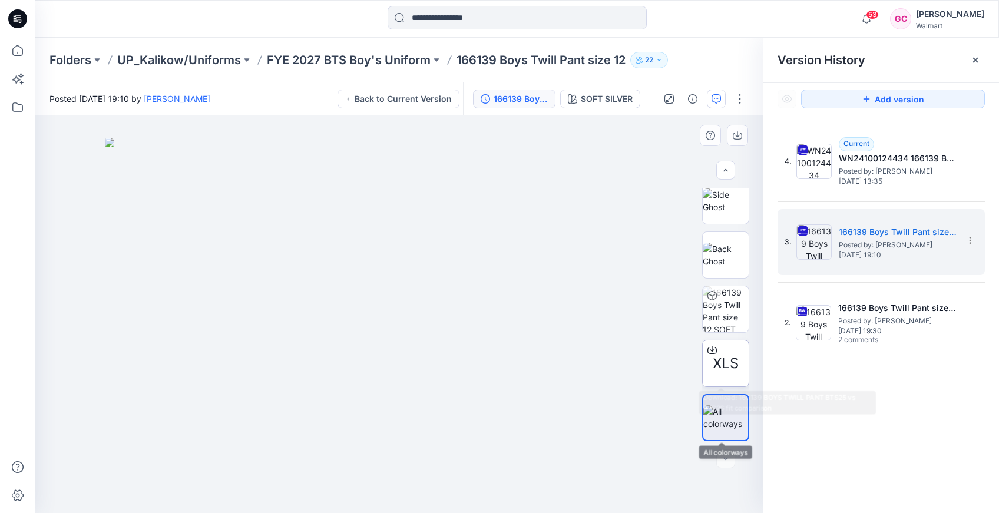
click at [725, 357] on span "XLS" at bounding box center [726, 363] width 26 height 21
click at [346, 61] on p "FYE 2027 BTS Boy's Uniform" at bounding box center [349, 60] width 164 height 16
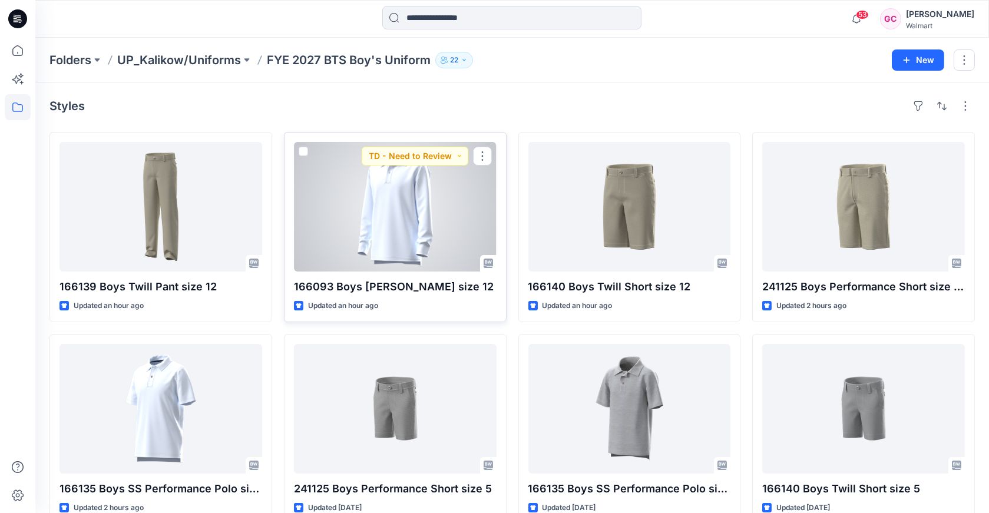
click at [404, 215] on div at bounding box center [395, 207] width 203 height 130
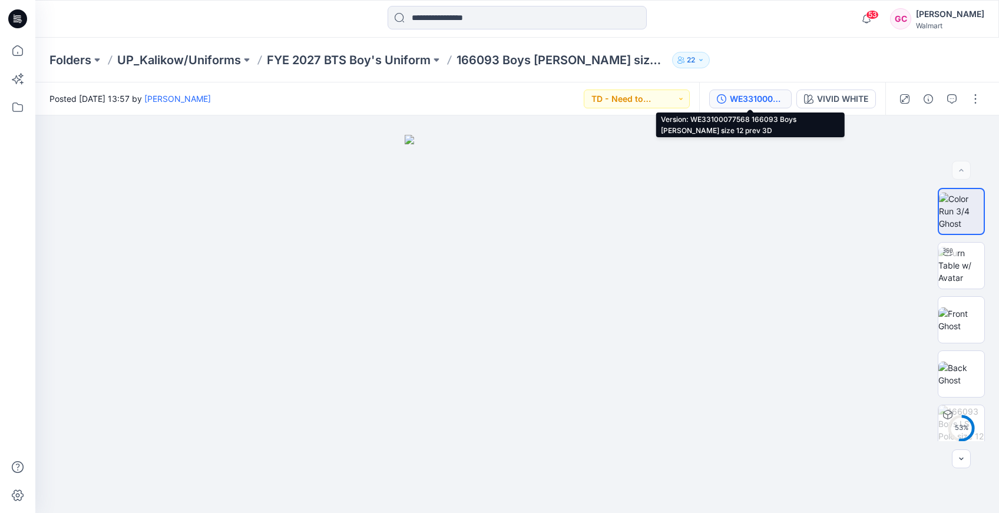
click at [743, 101] on div "WE33100077568 166093 Boys [PERSON_NAME] size 12 prev 3D" at bounding box center [757, 98] width 54 height 13
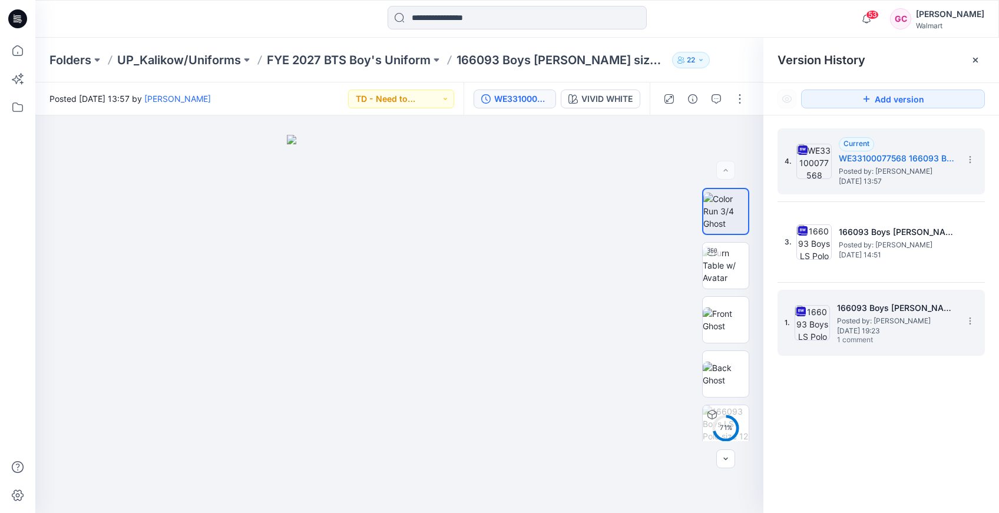
click at [909, 328] on span "[DATE] 19:23" at bounding box center [896, 331] width 118 height 8
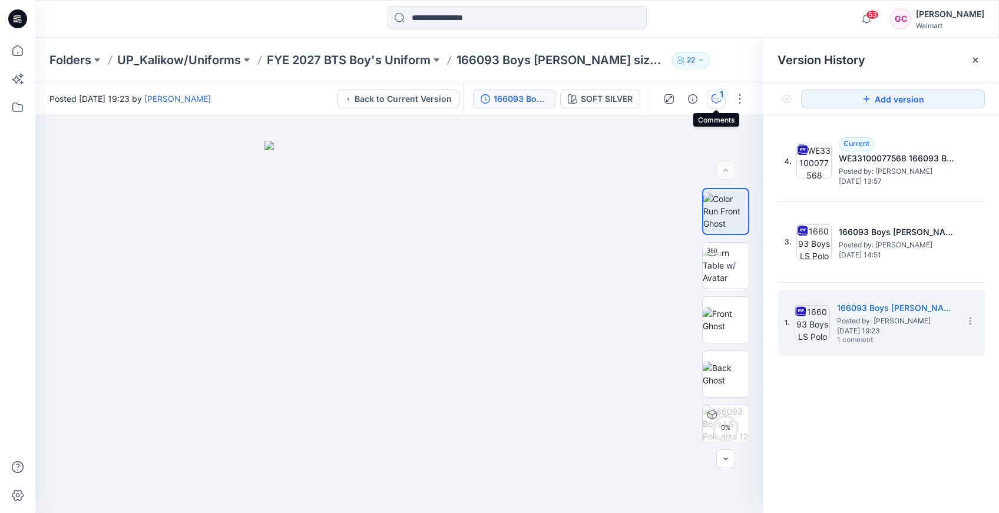
click at [718, 91] on div "1" at bounding box center [721, 94] width 12 height 12
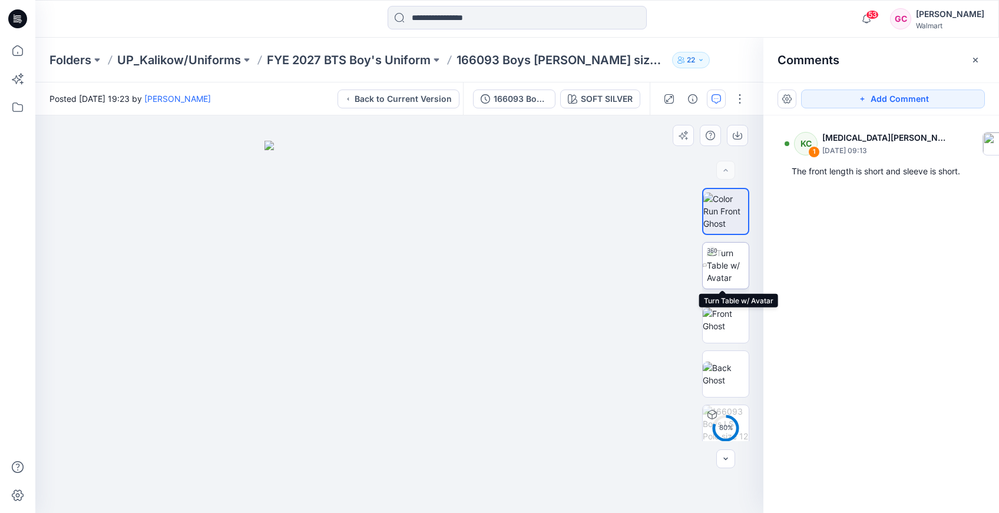
click at [734, 263] on img at bounding box center [728, 265] width 42 height 37
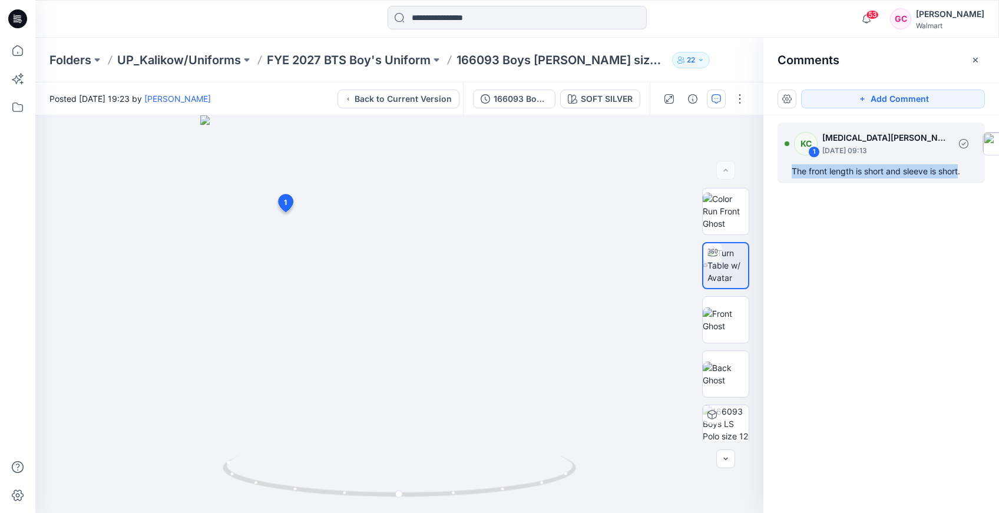
drag, startPoint x: 962, startPoint y: 173, endPoint x: 789, endPoint y: 168, distance: 172.6
click at [789, 168] on div "KC 1 [MEDICAL_DATA][PERSON_NAME] [DATE] 09:13 The front length is short and sle…" at bounding box center [880, 152] width 207 height 61
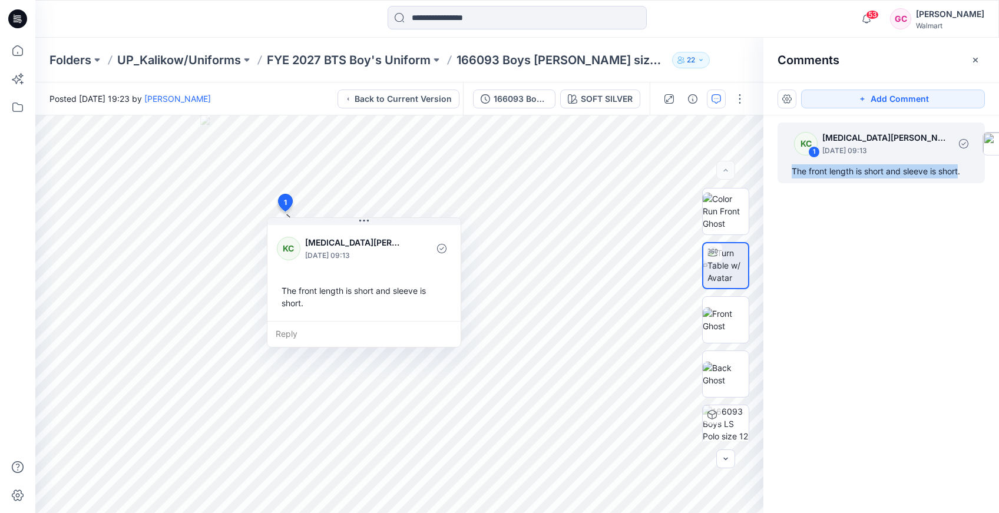
copy div "The front length is short and sleeve is short"
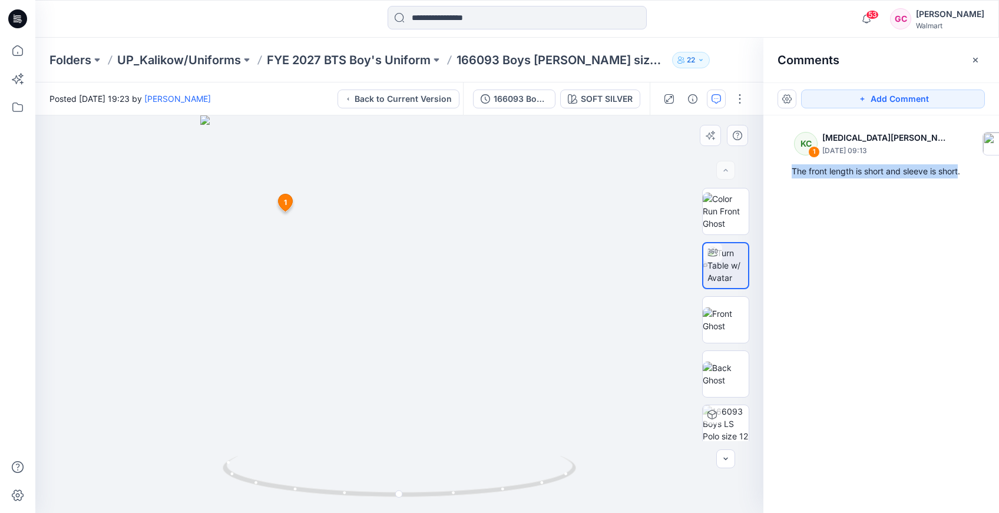
click at [284, 203] on span "1" at bounding box center [285, 202] width 3 height 11
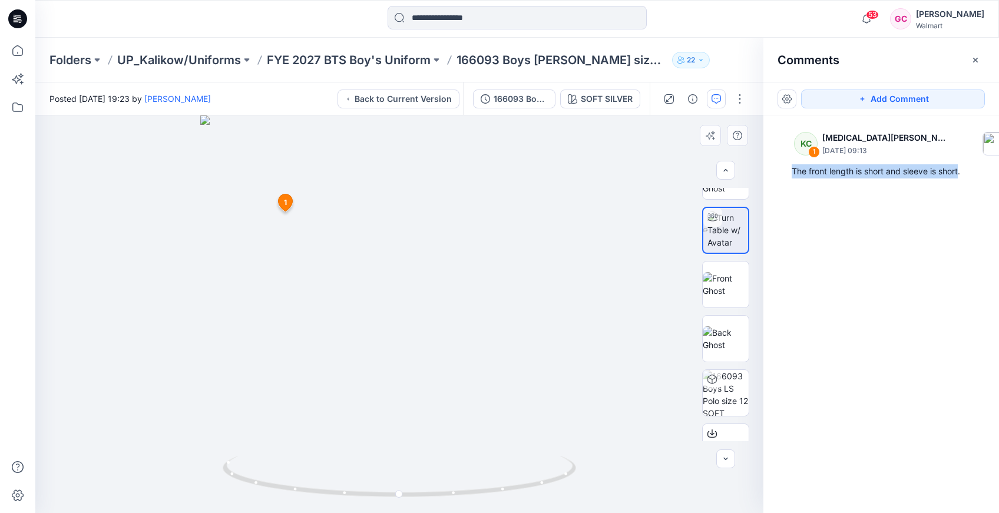
scroll to position [65, 0]
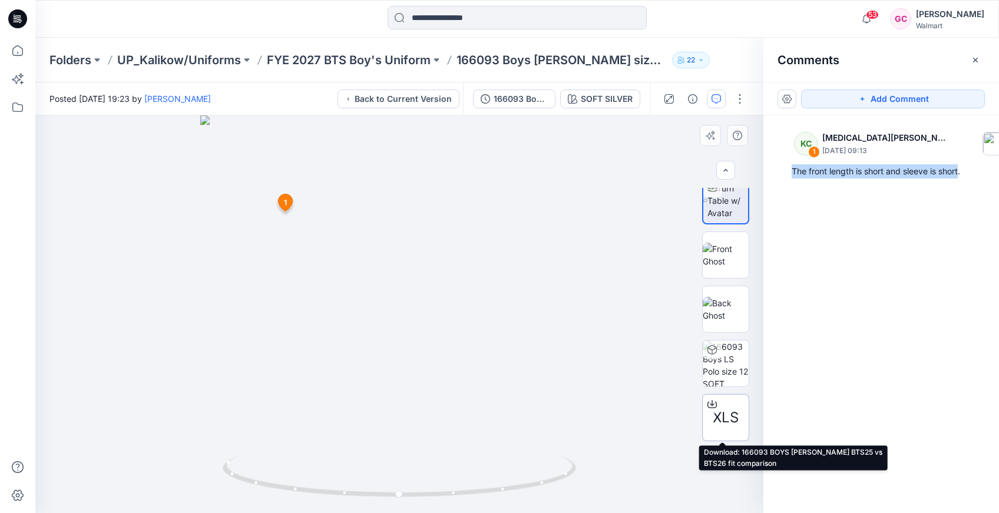
click at [717, 407] on div at bounding box center [712, 404] width 19 height 19
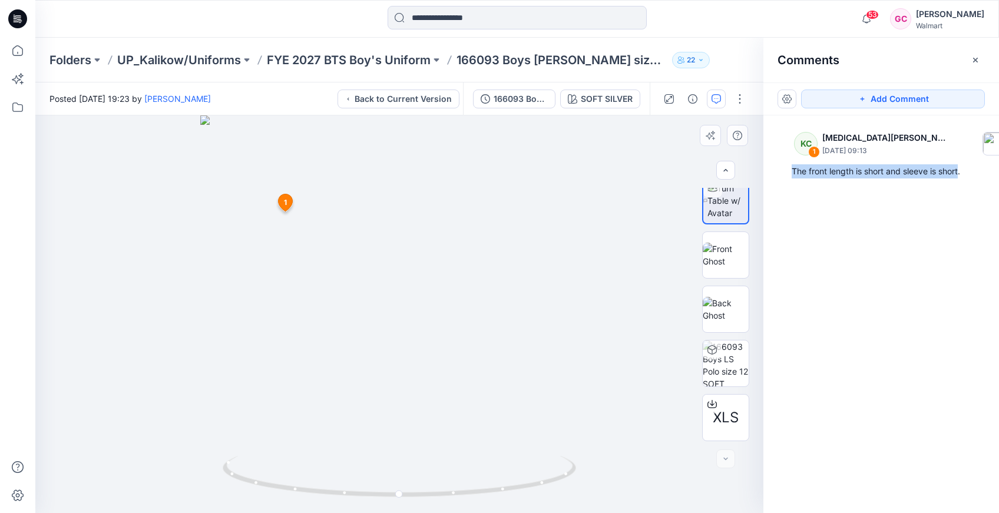
click at [287, 207] on icon at bounding box center [285, 202] width 14 height 17
click at [285, 206] on span "1" at bounding box center [285, 202] width 3 height 11
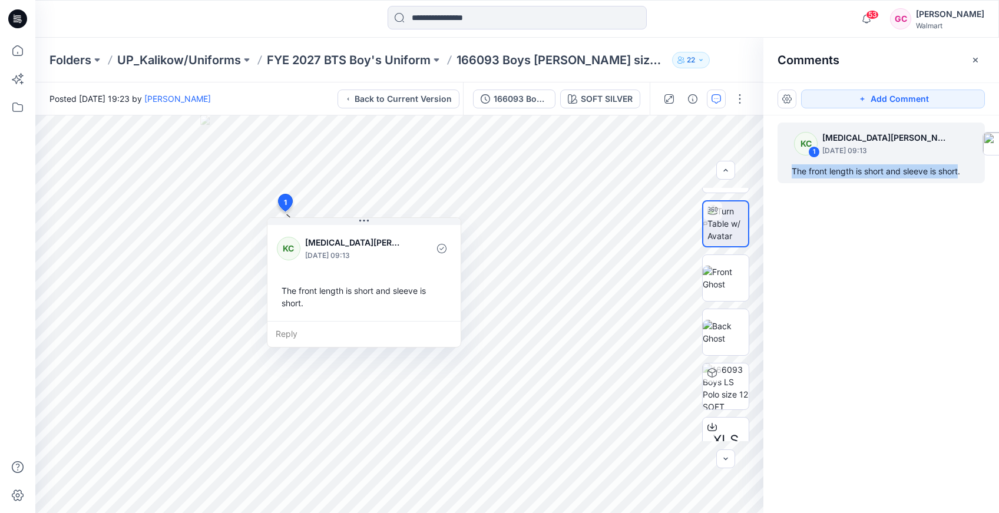
scroll to position [53, 0]
click at [382, 64] on p "FYE 2027 BTS Boy's Uniform" at bounding box center [349, 60] width 164 height 16
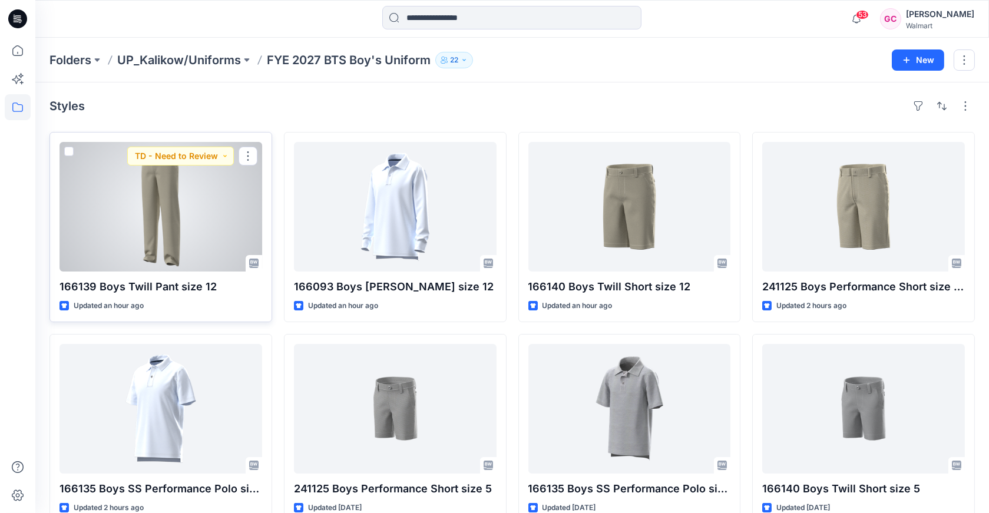
click at [161, 218] on div at bounding box center [160, 207] width 203 height 130
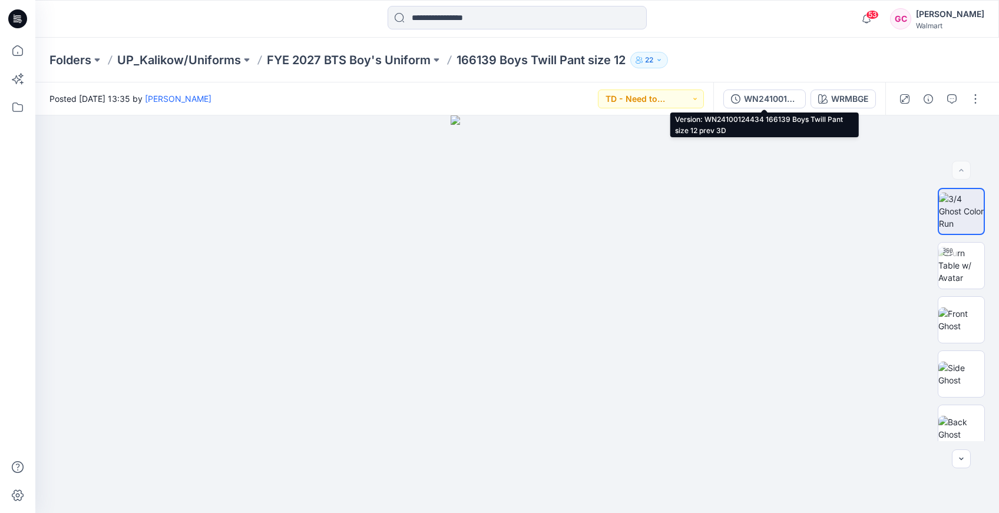
click at [757, 98] on div "WN24100124434 166139 Boys Twill Pant size 12 prev 3D" at bounding box center [771, 98] width 54 height 13
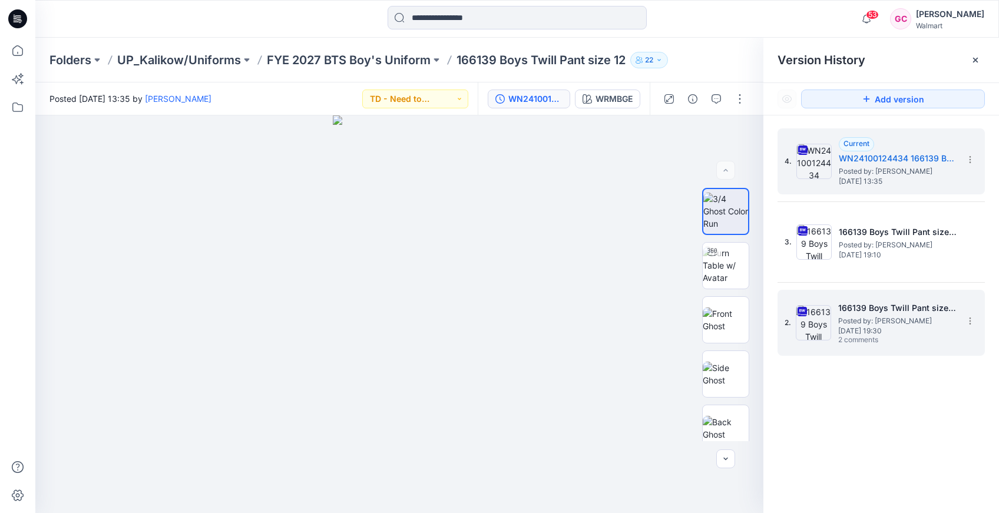
click at [858, 323] on span "Posted by: [PERSON_NAME]" at bounding box center [897, 321] width 118 height 12
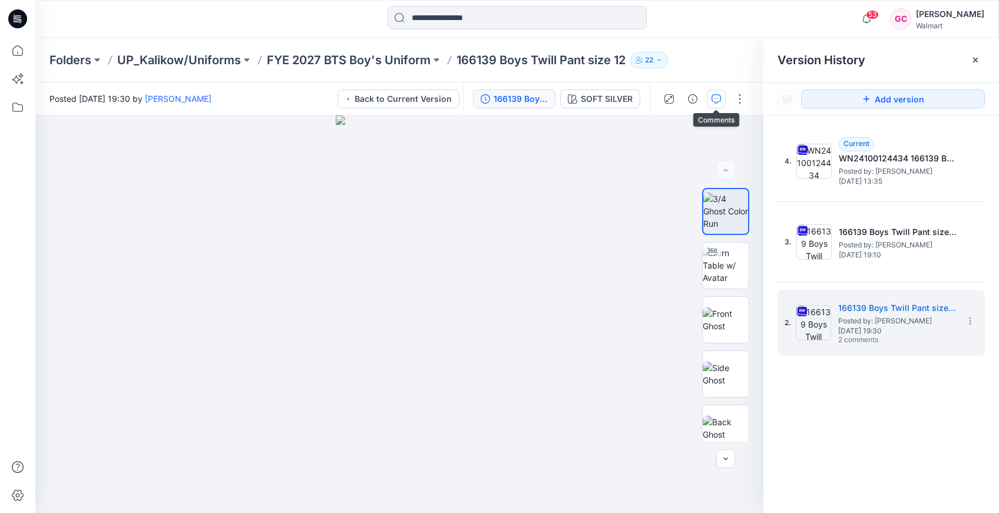
click at [716, 98] on icon "button" at bounding box center [715, 98] width 9 height 9
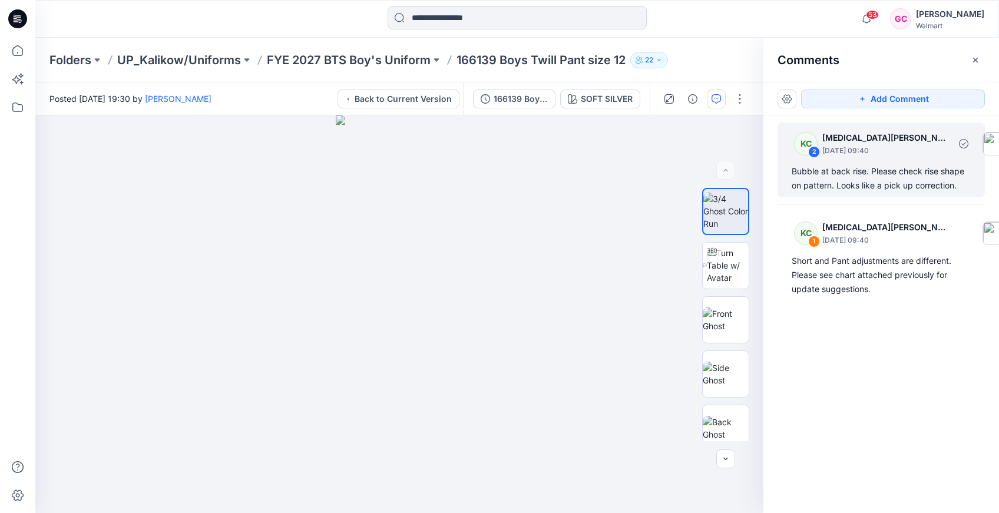
click at [841, 182] on div "Bubble at back rise. Please check rise shape on pattern. Looks like a pick up c…" at bounding box center [880, 178] width 179 height 28
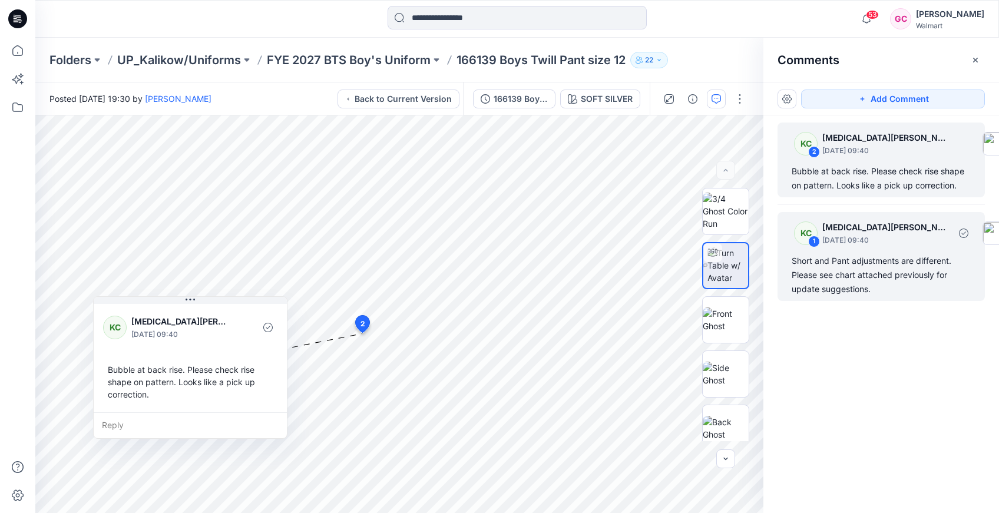
click at [843, 274] on div "Short and Pant adjustments are different. Please see chart attached previously …" at bounding box center [880, 275] width 179 height 42
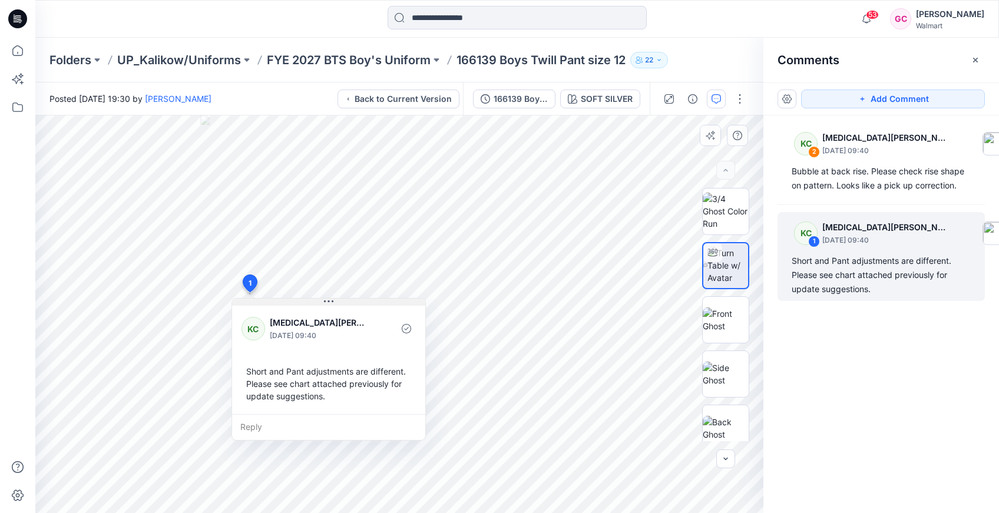
click at [329, 302] on icon at bounding box center [328, 301] width 9 height 9
click at [329, 301] on icon at bounding box center [328, 301] width 9 height 9
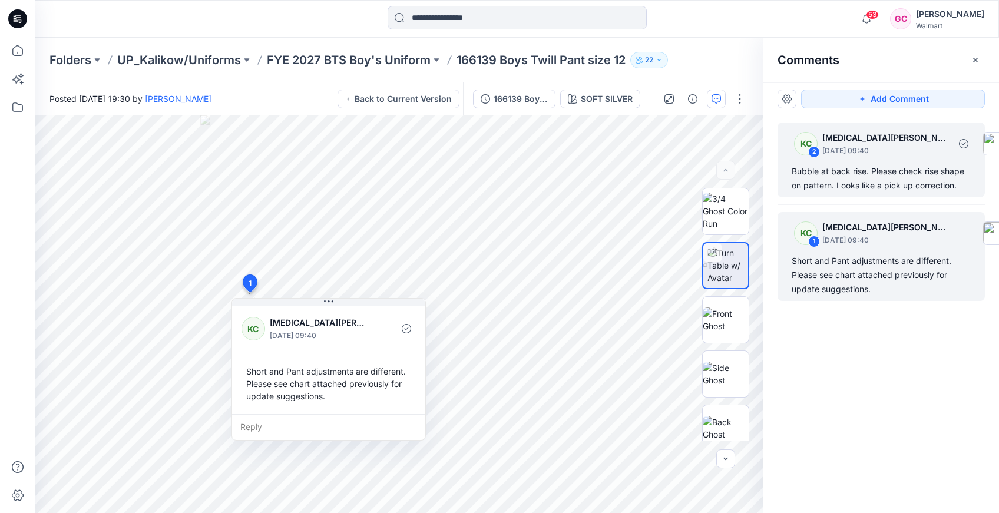
click at [867, 171] on div "Bubble at back rise. Please check rise shape on pattern. Looks like a pick up c…" at bounding box center [880, 178] width 179 height 28
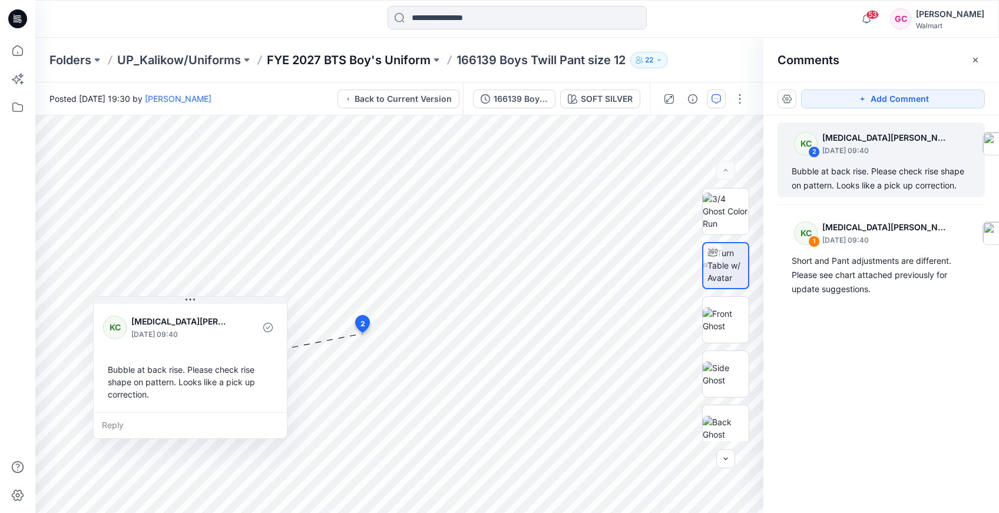
click at [345, 60] on p "FYE 2027 BTS Boy's Uniform" at bounding box center [349, 60] width 164 height 16
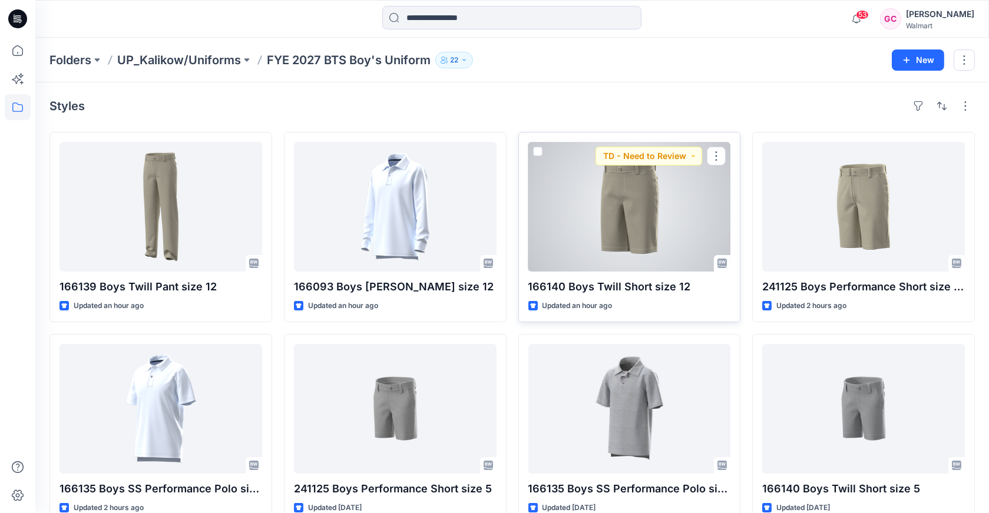
click at [596, 211] on div at bounding box center [629, 207] width 203 height 130
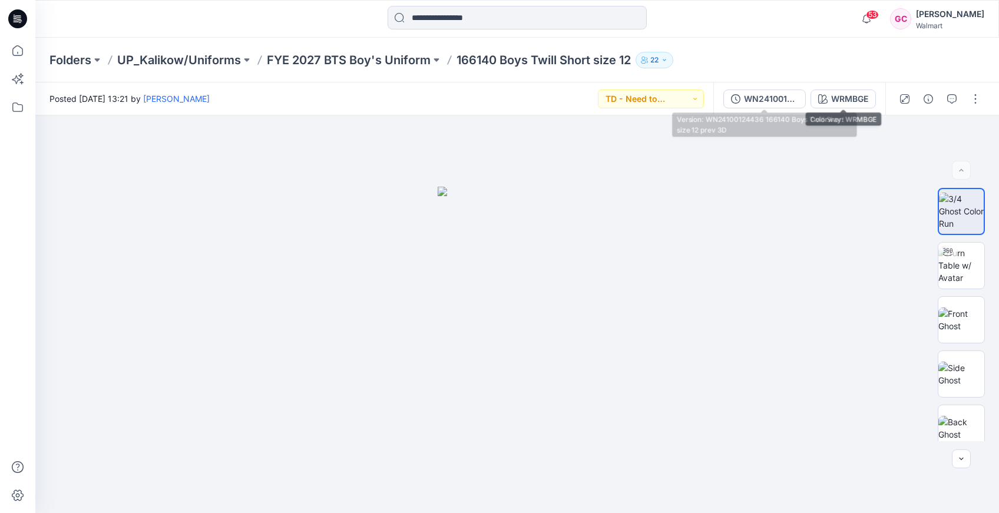
click at [767, 93] on div "WN24100124436 166140 Boys Twill Short size 12 prev 3D" at bounding box center [771, 98] width 54 height 13
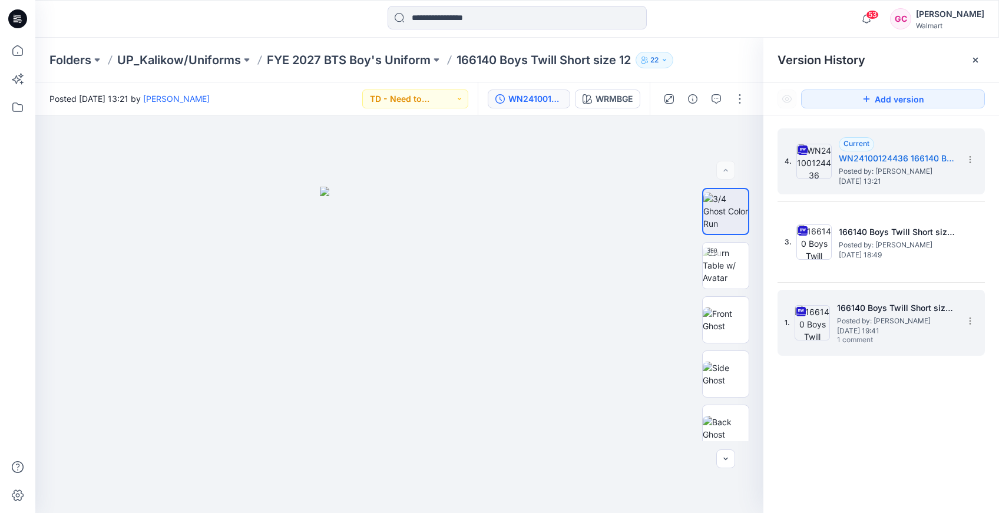
click at [893, 331] on span "[DATE] 19:41" at bounding box center [896, 331] width 118 height 8
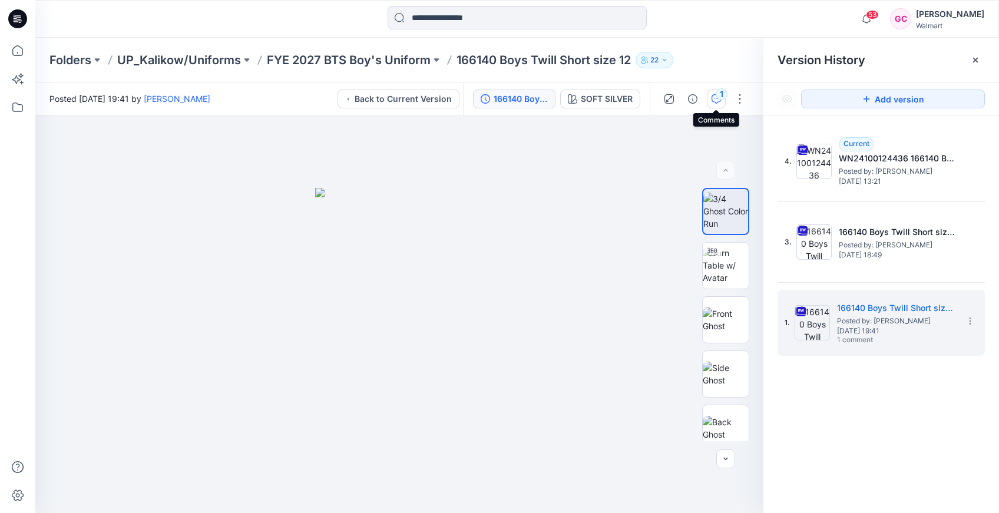
click at [715, 94] on icon "button" at bounding box center [715, 98] width 9 height 9
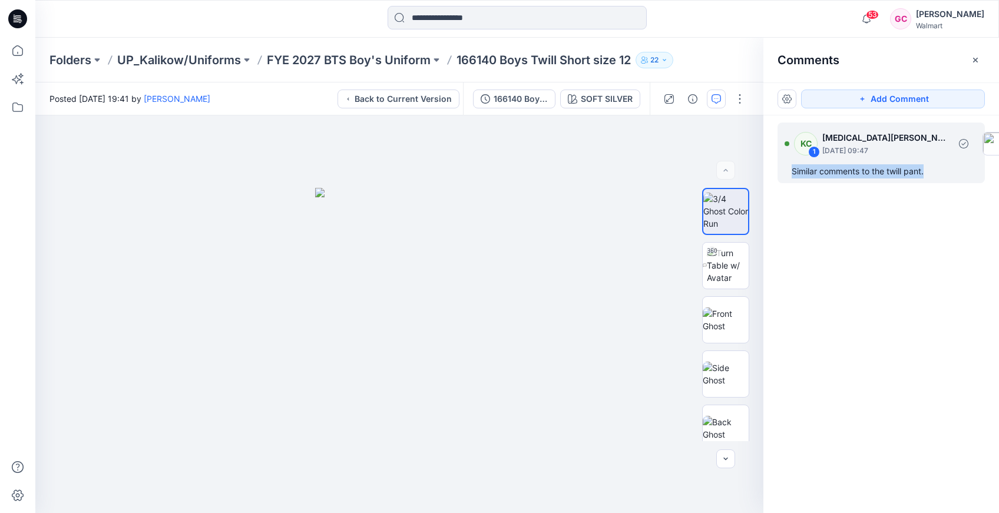
drag, startPoint x: 926, startPoint y: 173, endPoint x: 788, endPoint y: 164, distance: 138.1
click at [788, 164] on div "KC 1 [MEDICAL_DATA][PERSON_NAME] [DATE] 09:47 Similar comments to the twill pan…" at bounding box center [880, 152] width 207 height 61
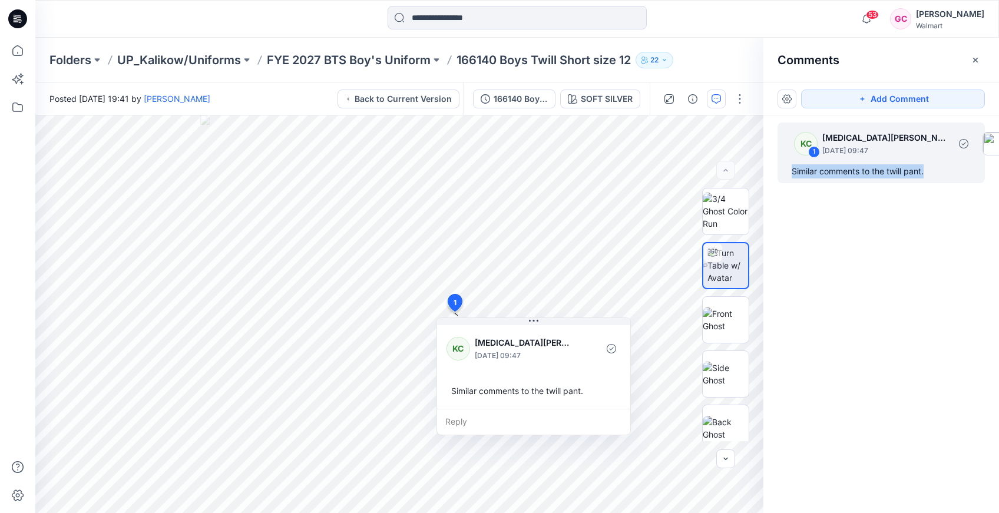
copy div "Similar comments to the twill pant."
click at [343, 55] on p "FYE 2027 BTS Boy's Uniform" at bounding box center [349, 60] width 164 height 16
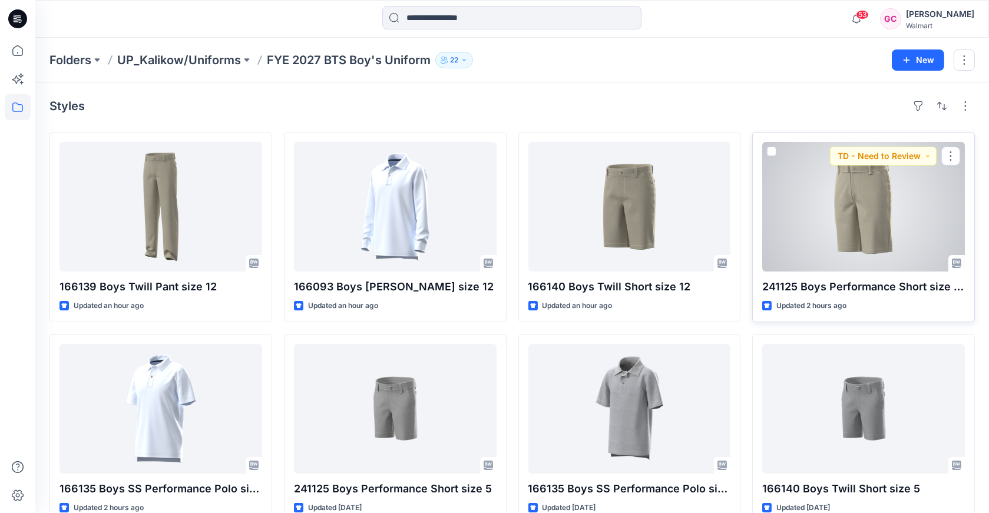
click at [853, 244] on div at bounding box center [863, 207] width 203 height 130
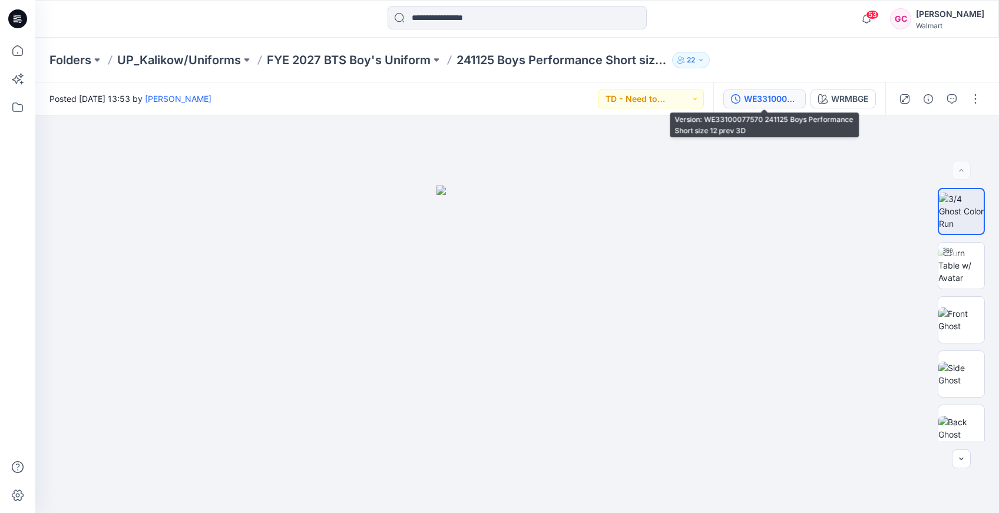
click at [762, 95] on div "WE33100077570 241125 Boys Performance Short size 12 prev 3D" at bounding box center [771, 98] width 54 height 13
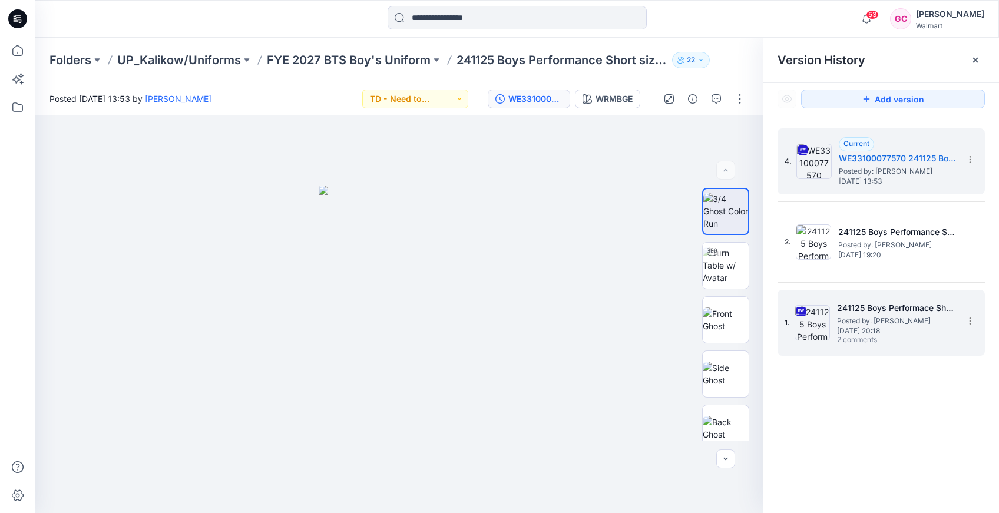
click at [898, 321] on span "Posted by: [PERSON_NAME]" at bounding box center [896, 321] width 118 height 12
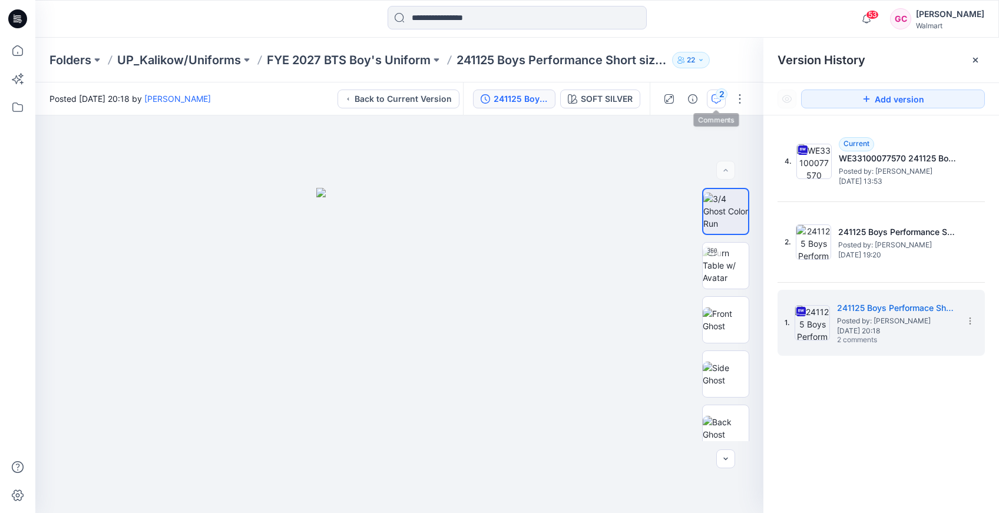
click at [716, 97] on div "2" at bounding box center [721, 94] width 12 height 12
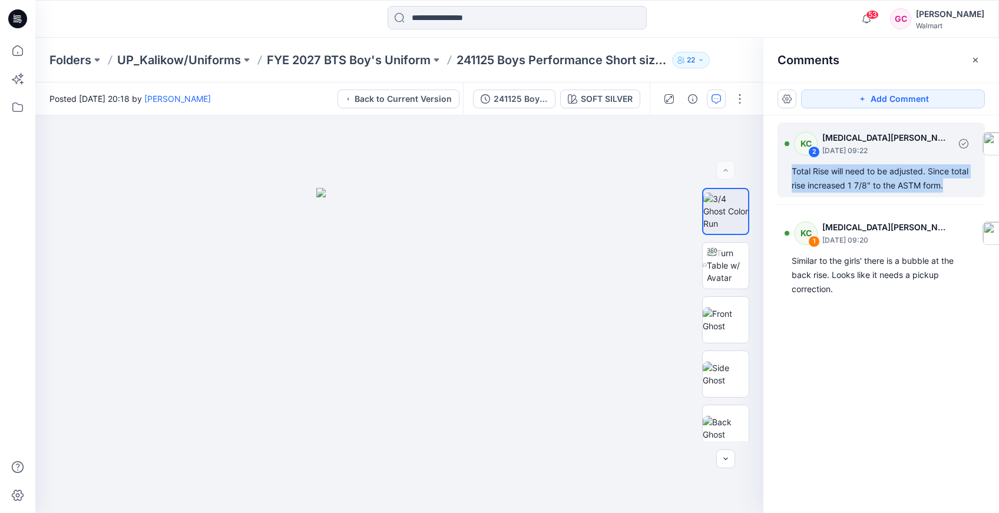
drag, startPoint x: 946, startPoint y: 185, endPoint x: 788, endPoint y: 167, distance: 158.9
click at [788, 167] on div "KC 2 [MEDICAL_DATA][PERSON_NAME] [DATE] 09:22 Total Rise will need to be adjust…" at bounding box center [880, 159] width 207 height 75
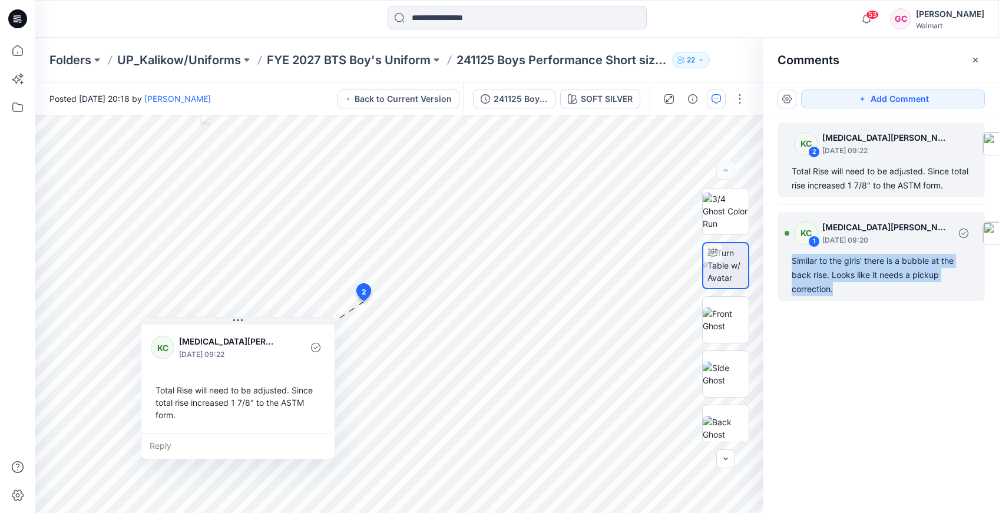
drag, startPoint x: 840, startPoint y: 292, endPoint x: 790, endPoint y: 263, distance: 58.6
click at [790, 263] on div "KC 1 [MEDICAL_DATA][PERSON_NAME] [DATE] 09:20 Similar to the girls' there is a …" at bounding box center [880, 256] width 207 height 89
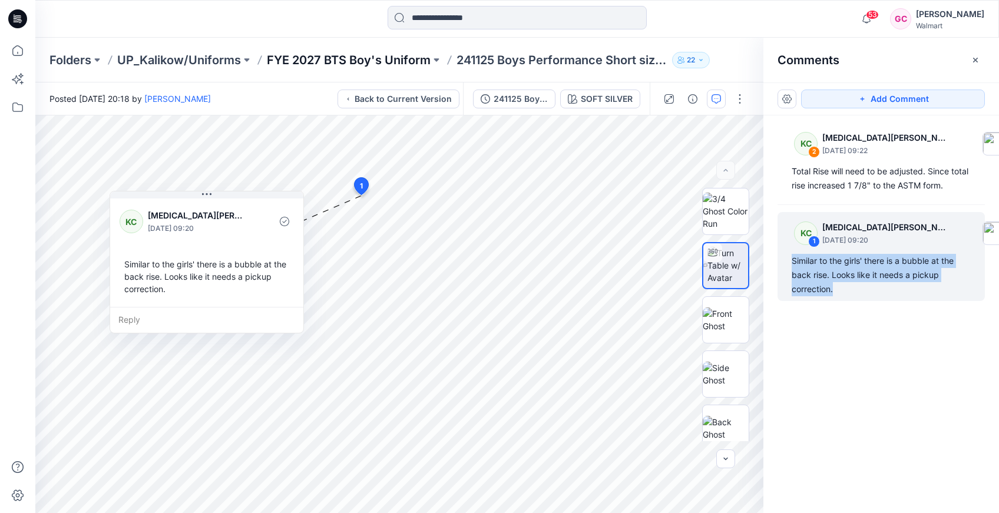
click at [320, 58] on p "FYE 2027 BTS Boy's Uniform" at bounding box center [349, 60] width 164 height 16
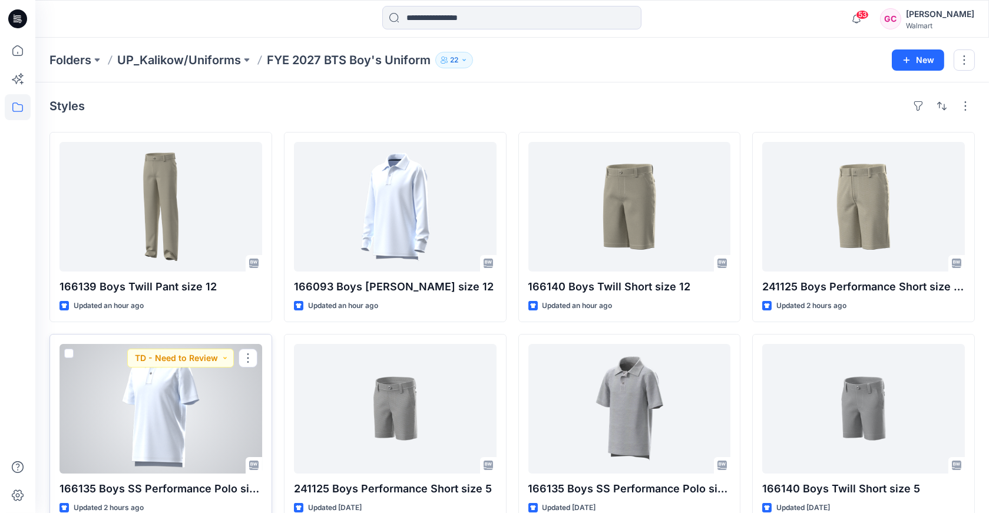
click at [148, 409] on div at bounding box center [160, 409] width 203 height 130
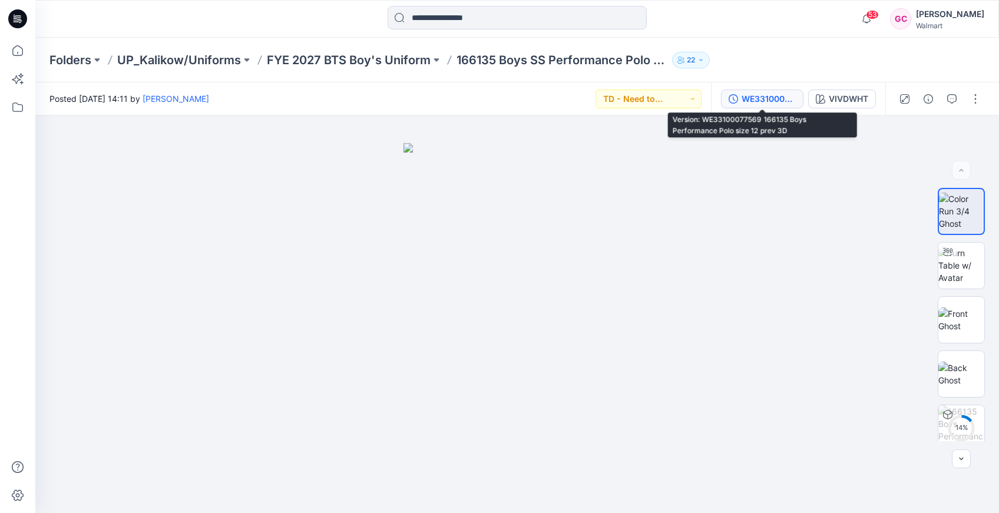
click at [755, 101] on div "WE33100077569 166135 Boys Performance Polo size 12 prev 3D" at bounding box center [768, 98] width 54 height 13
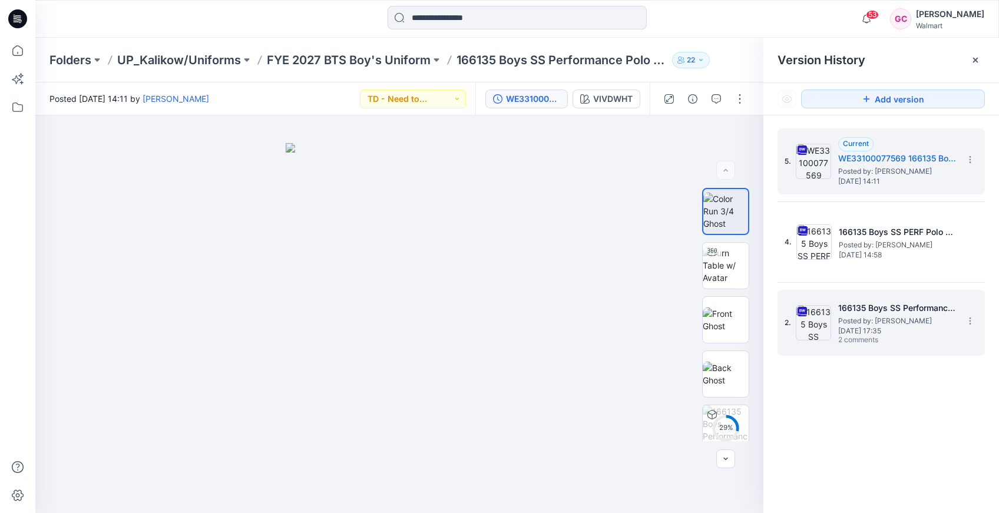
click at [857, 310] on h5 "166135 Boys SS Performance Polo size 12" at bounding box center [897, 308] width 118 height 14
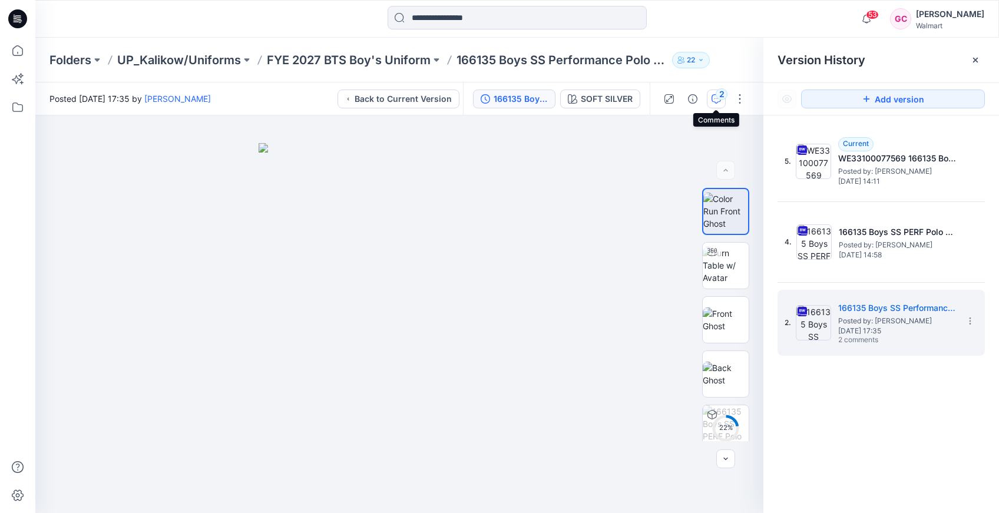
click at [717, 95] on div "2" at bounding box center [721, 94] width 12 height 12
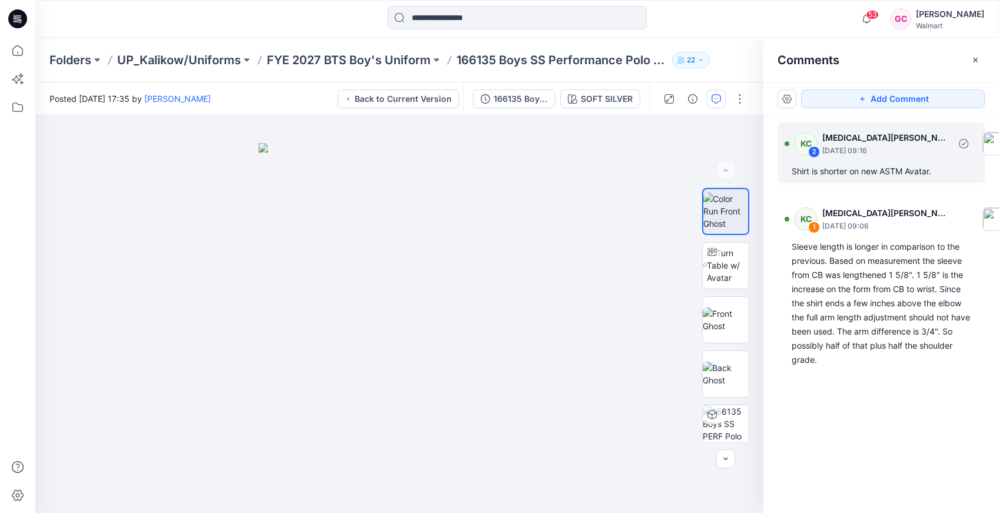
click at [886, 171] on div "Shirt is shorter on new ASTM Avatar." at bounding box center [880, 171] width 179 height 14
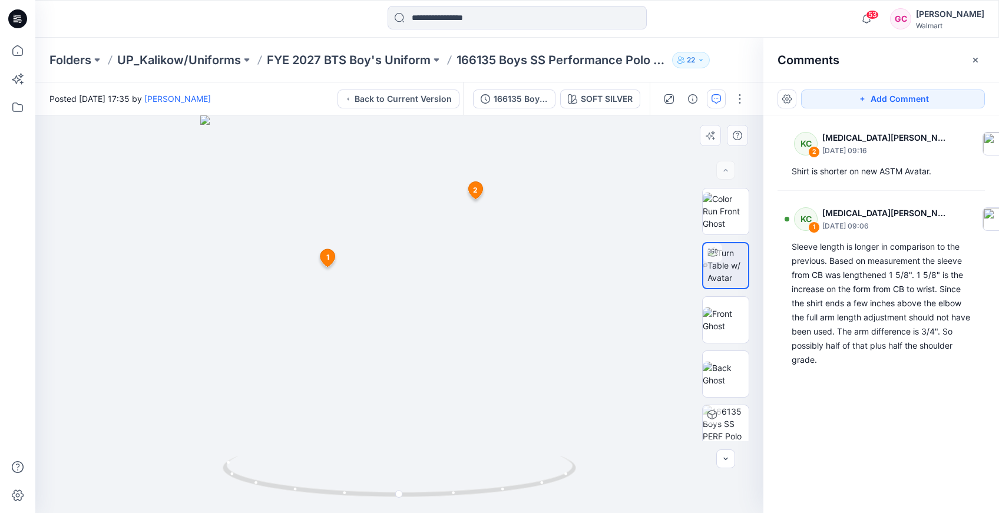
click at [326, 258] on span "1" at bounding box center [327, 257] width 3 height 11
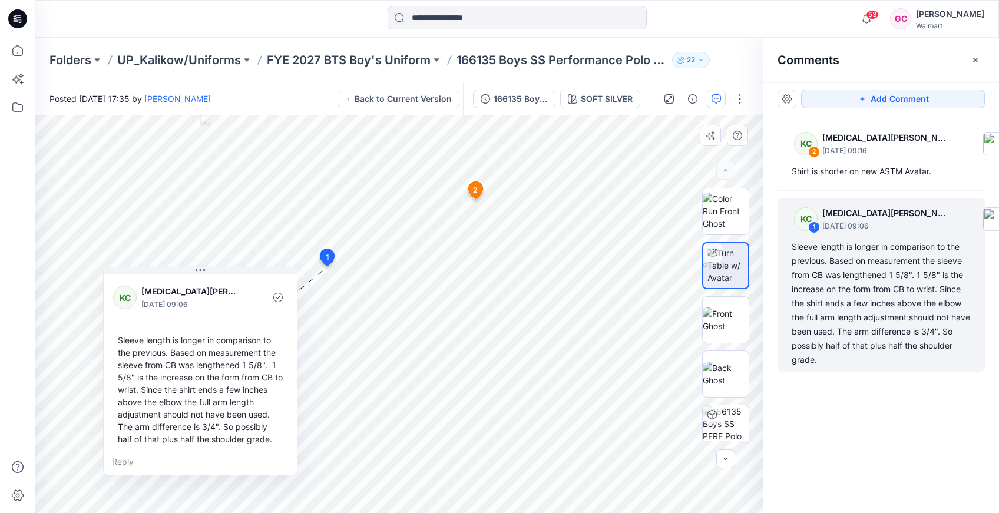
click at [473, 185] on span "2" at bounding box center [475, 190] width 5 height 11
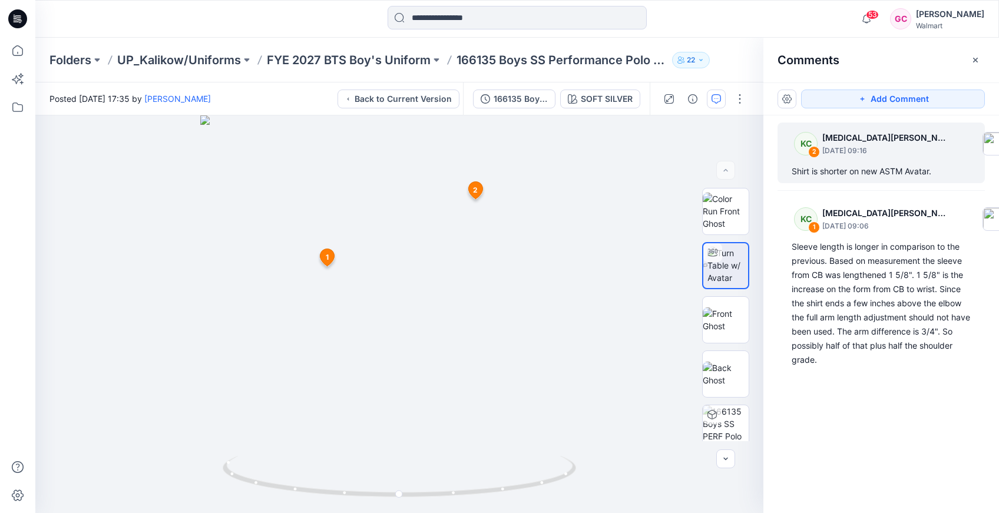
drag, startPoint x: 489, startPoint y: 233, endPoint x: 864, endPoint y: 167, distance: 381.4
click at [864, 167] on div "Shirt is shorter on new ASTM Avatar." at bounding box center [880, 171] width 179 height 14
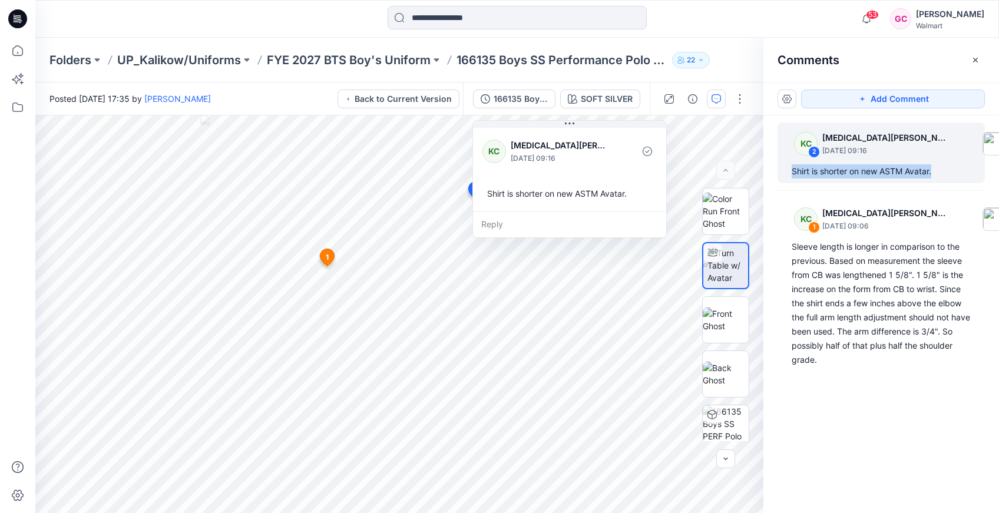
drag, startPoint x: 937, startPoint y: 171, endPoint x: 775, endPoint y: 174, distance: 162.0
click at [775, 174] on div "KC 2 [MEDICAL_DATA][PERSON_NAME] [DATE] 09:16 Shirt is shorter on new ASTM Avat…" at bounding box center [881, 292] width 236 height 354
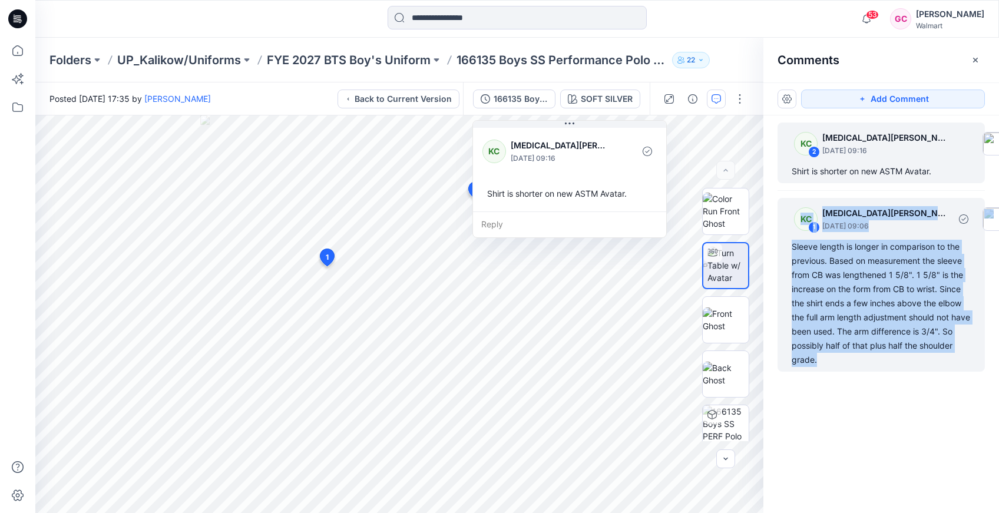
drag, startPoint x: 822, startPoint y: 362, endPoint x: 780, endPoint y: 244, distance: 125.5
click at [780, 244] on div "KC 1 [MEDICAL_DATA][PERSON_NAME] [DATE] 09:06 Sleeve length is longer in compar…" at bounding box center [880, 285] width 207 height 174
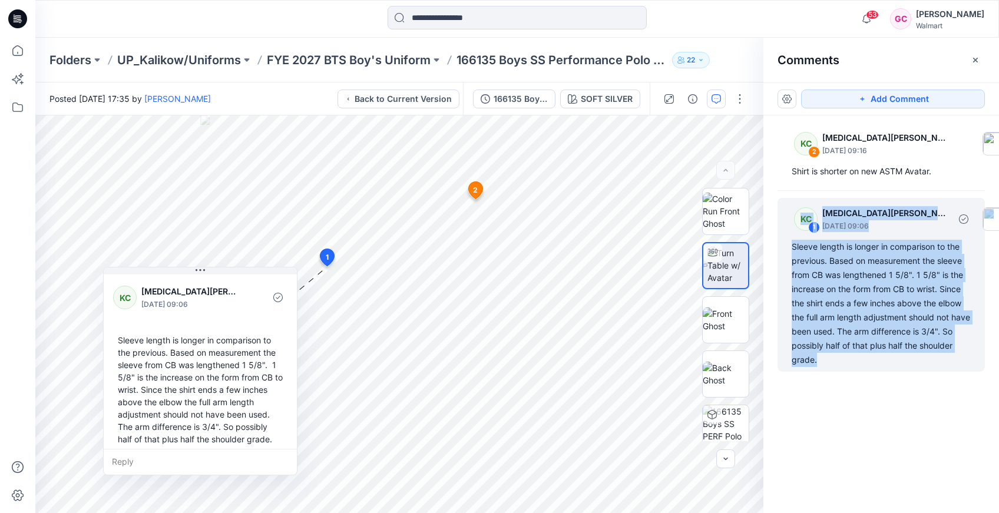
click at [840, 319] on div "Sleeve length is longer in comparison to the previous. Based on measurement the…" at bounding box center [880, 303] width 179 height 127
drag, startPoint x: 826, startPoint y: 361, endPoint x: 791, endPoint y: 249, distance: 117.2
click at [791, 249] on div "Sleeve length is longer in comparison to the previous. Based on measurement the…" at bounding box center [880, 303] width 179 height 127
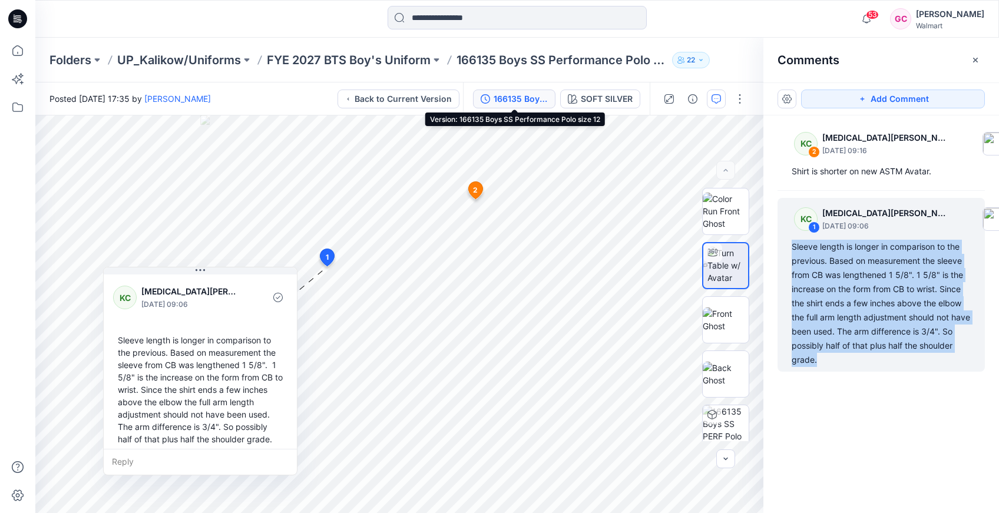
click at [518, 97] on div "166135 Boys SS Performance Polo size 12" at bounding box center [520, 98] width 54 height 13
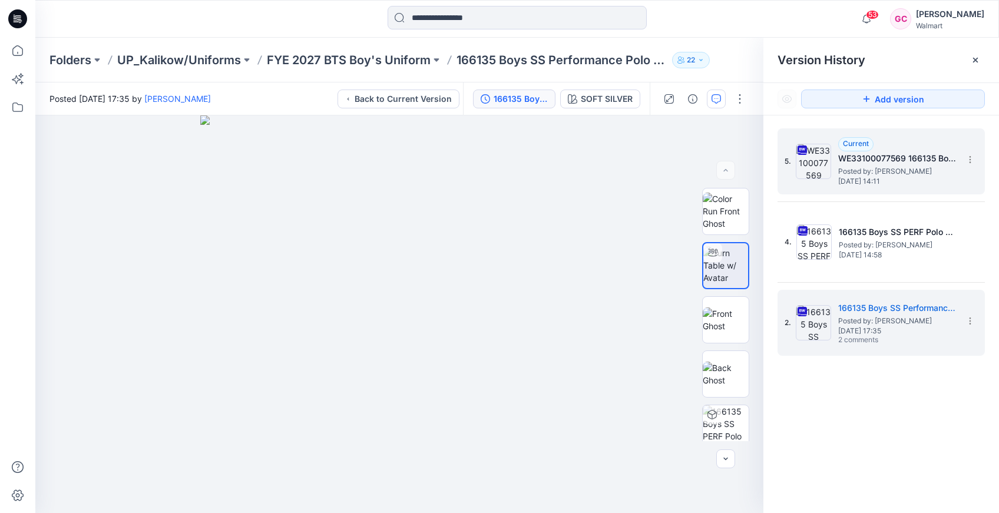
click at [876, 165] on span "Posted by: [PERSON_NAME]" at bounding box center [897, 171] width 118 height 12
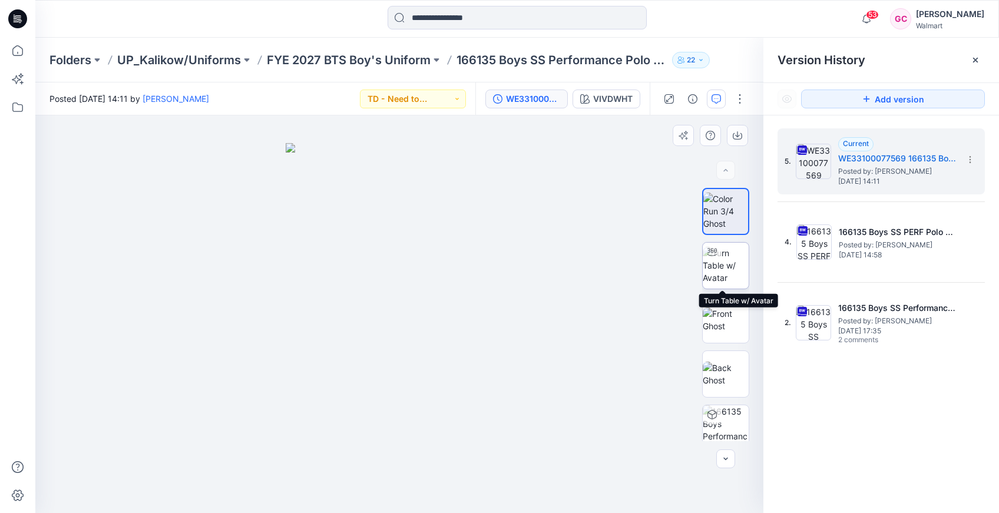
click at [730, 265] on img at bounding box center [726, 265] width 46 height 37
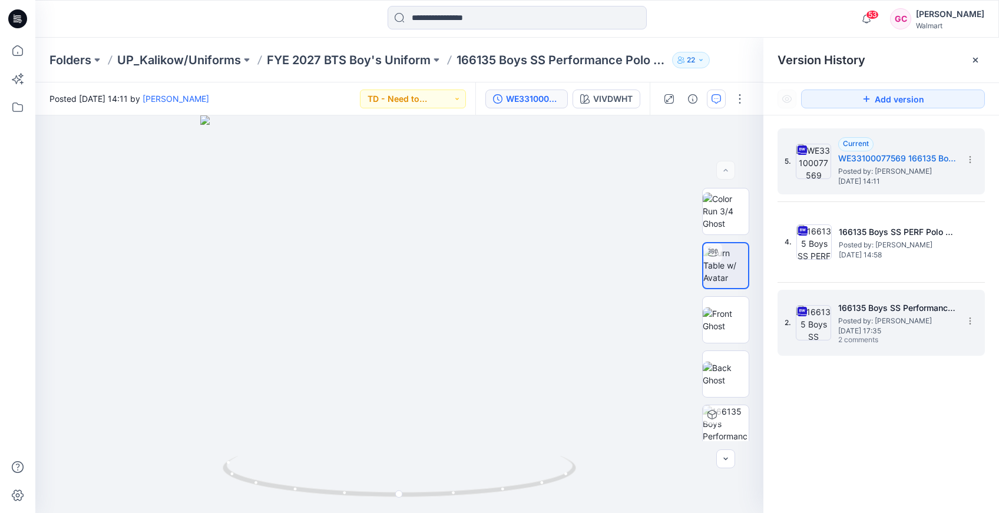
click at [872, 330] on span "[DATE] 17:35" at bounding box center [897, 331] width 118 height 8
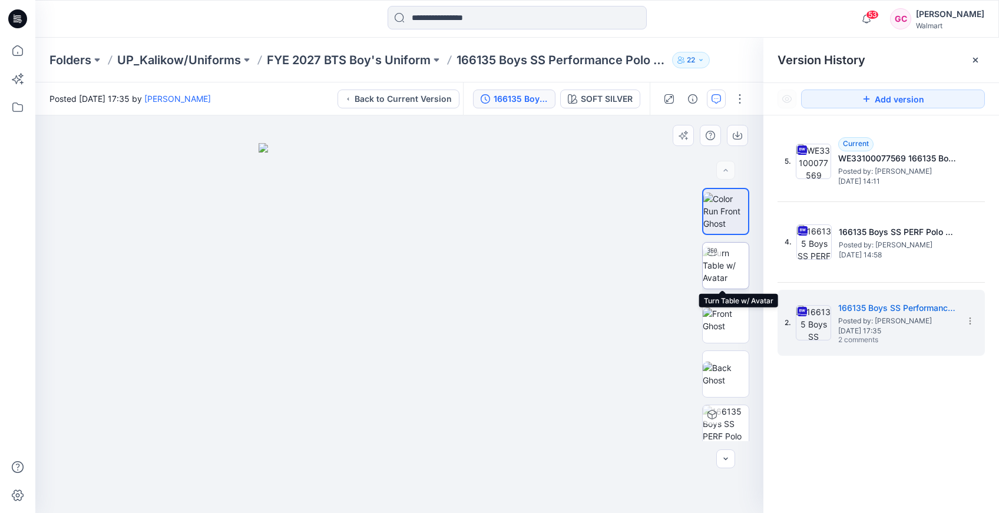
click at [715, 262] on img at bounding box center [726, 265] width 46 height 37
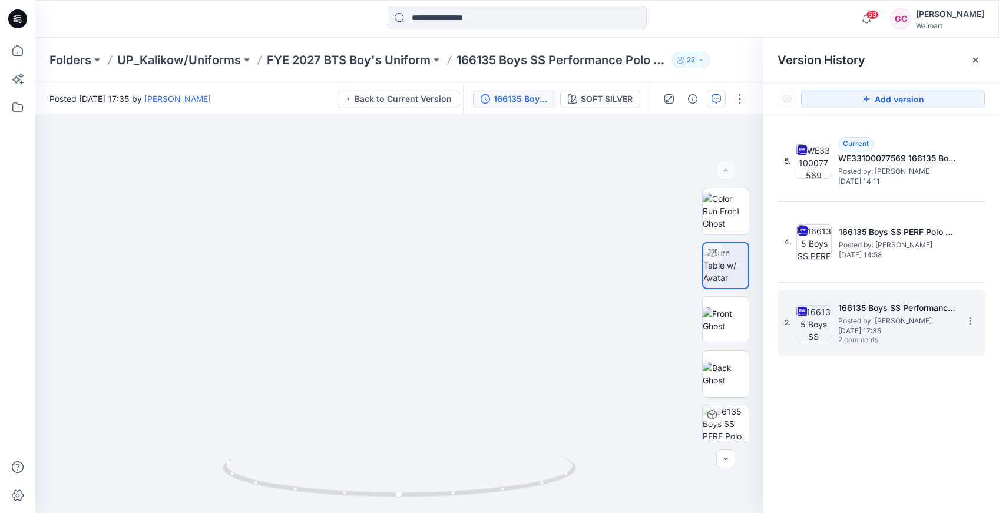
click at [888, 324] on span "Posted by: [PERSON_NAME]" at bounding box center [897, 321] width 118 height 12
click at [716, 98] on icon "button" at bounding box center [715, 98] width 9 height 9
